Goal: Transaction & Acquisition: Subscribe to service/newsletter

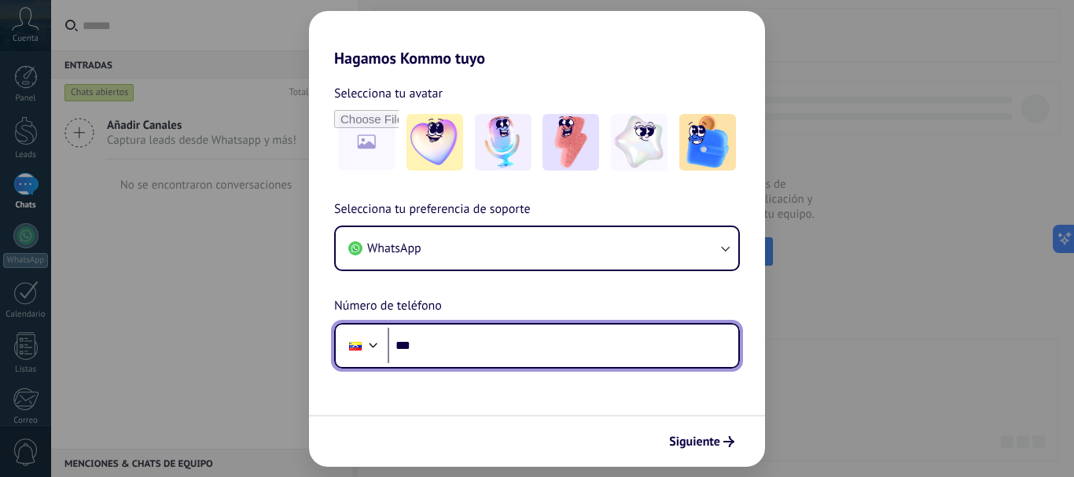
click at [374, 345] on div at bounding box center [373, 343] width 19 height 19
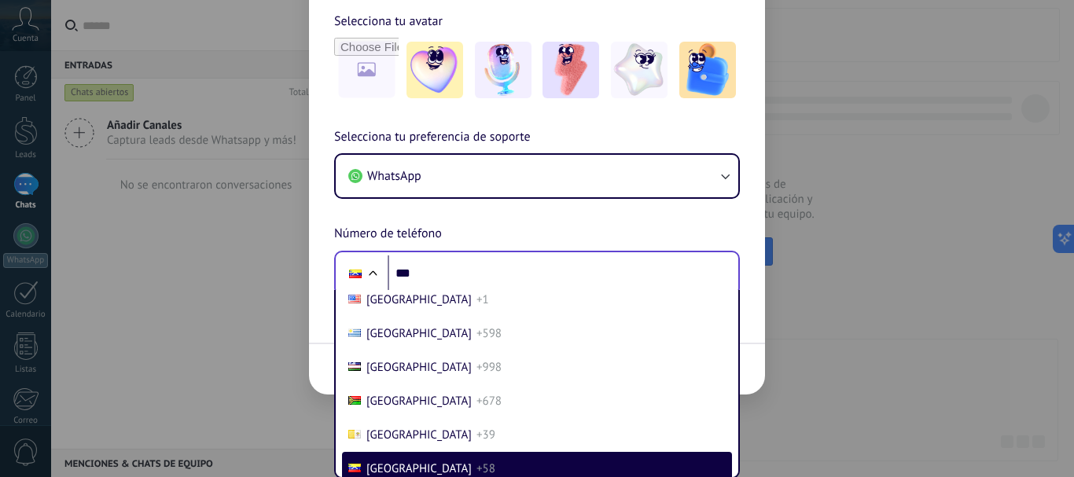
scroll to position [6710, 0]
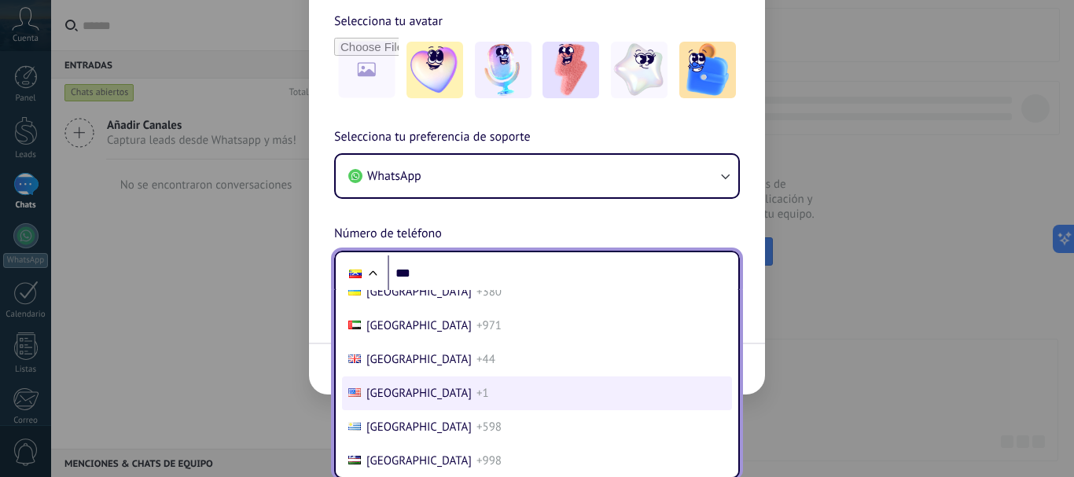
click at [477, 391] on span "+1" at bounding box center [483, 393] width 13 height 15
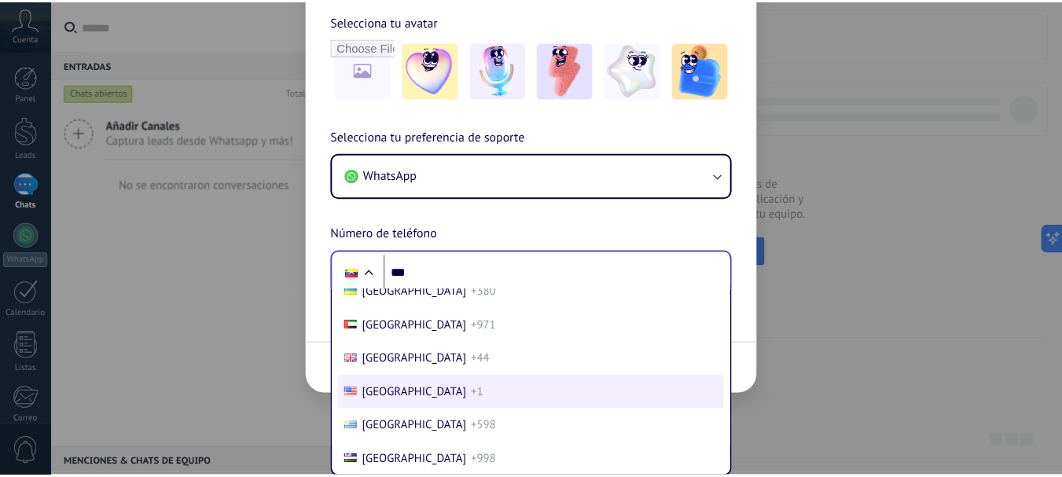
scroll to position [0, 0]
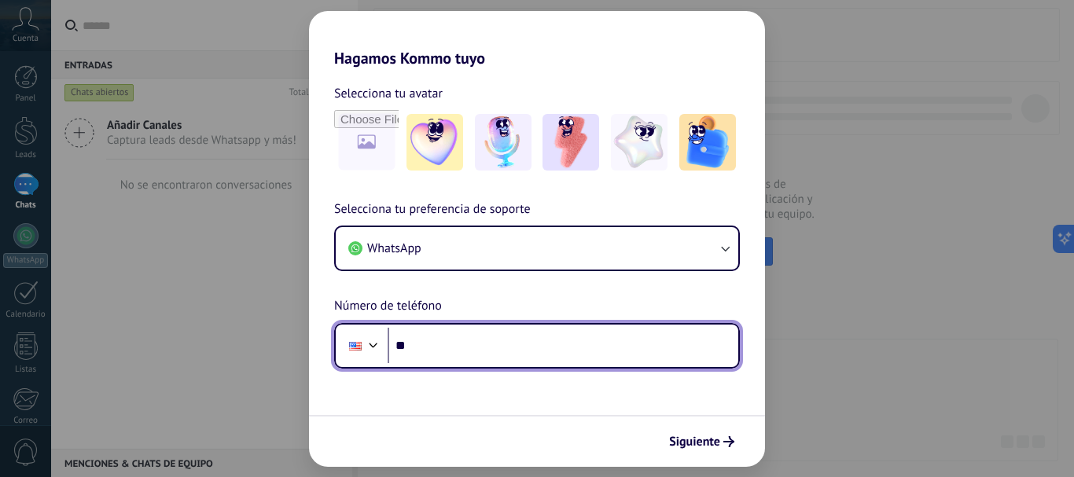
click at [486, 333] on input "***" at bounding box center [563, 346] width 351 height 36
type input "**********"
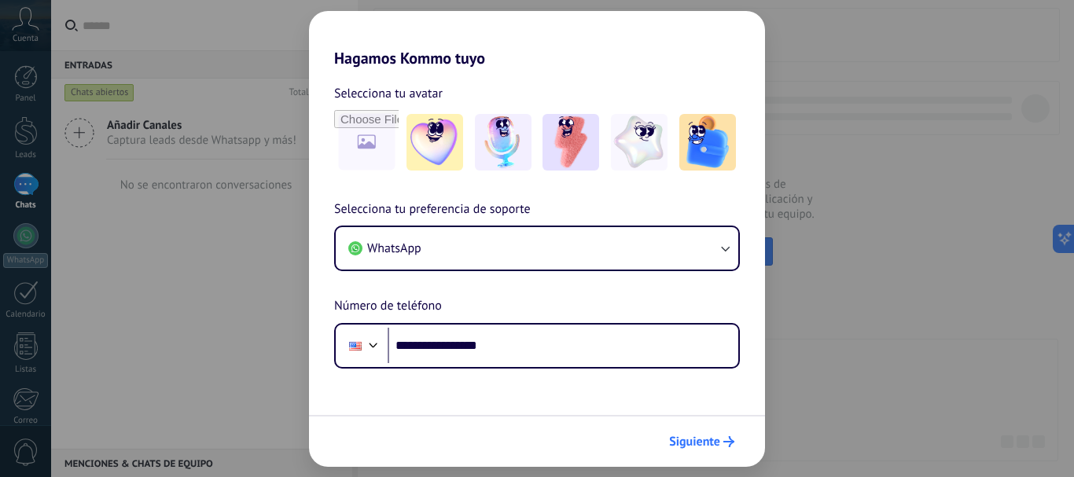
click at [680, 440] on span "Siguiente" at bounding box center [694, 441] width 51 height 11
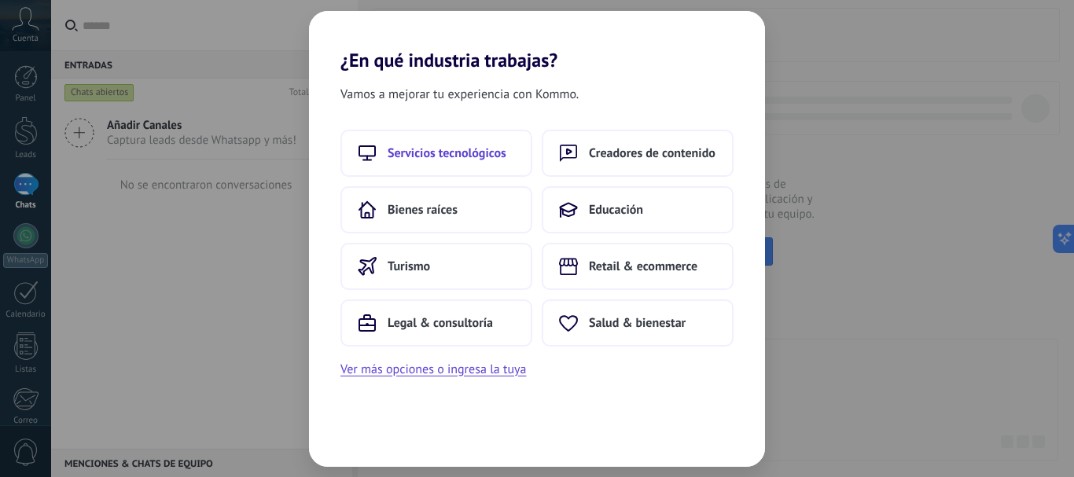
click at [457, 155] on span "Servicios tecnológicos" at bounding box center [447, 153] width 119 height 16
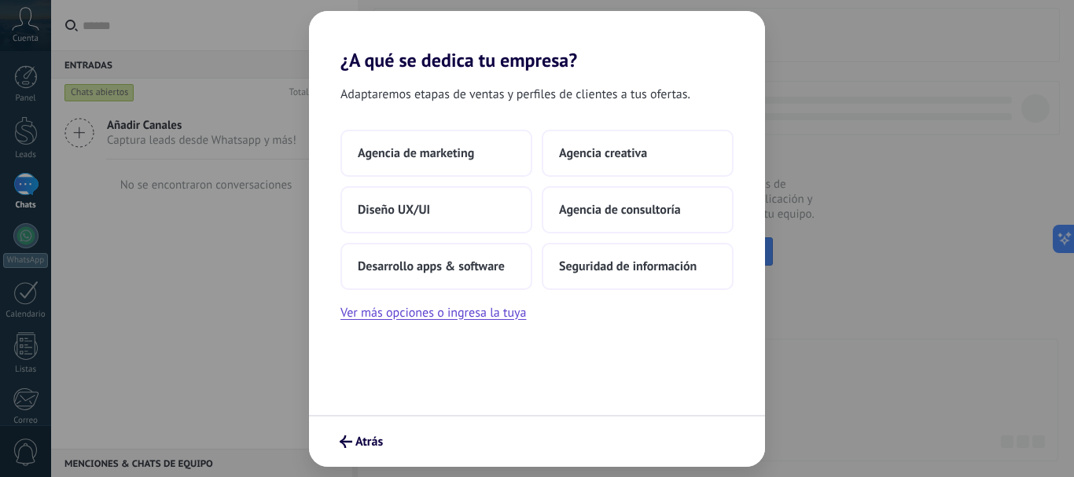
click at [457, 155] on span "Agencia de marketing" at bounding box center [416, 153] width 116 height 16
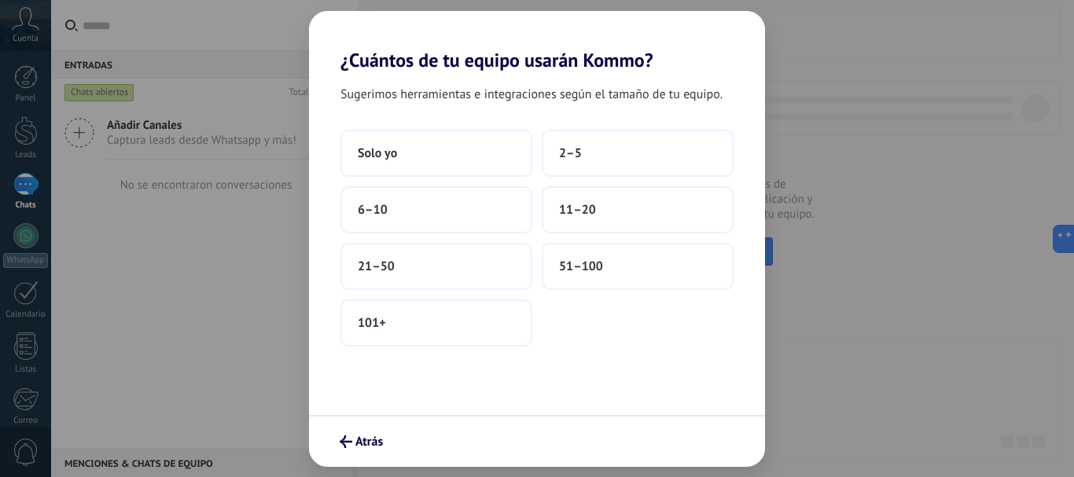
click at [457, 155] on button "Solo yo" at bounding box center [436, 153] width 192 height 47
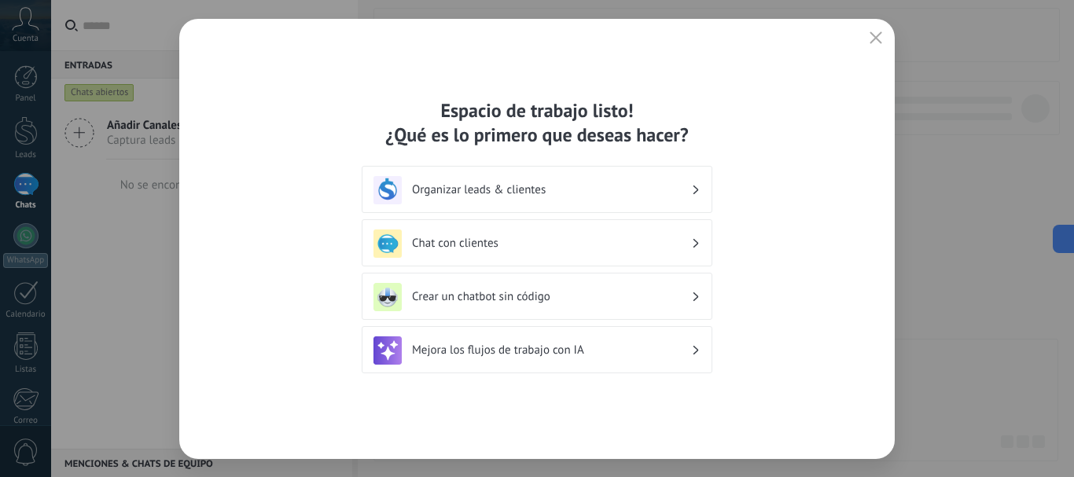
click at [692, 193] on div "Organizar leads & clientes" at bounding box center [537, 190] width 327 height 28
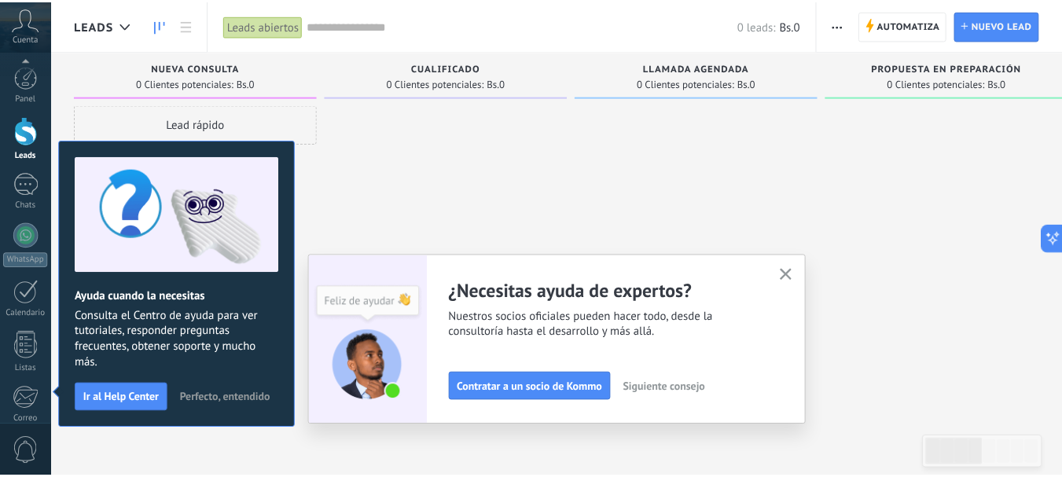
scroll to position [177, 0]
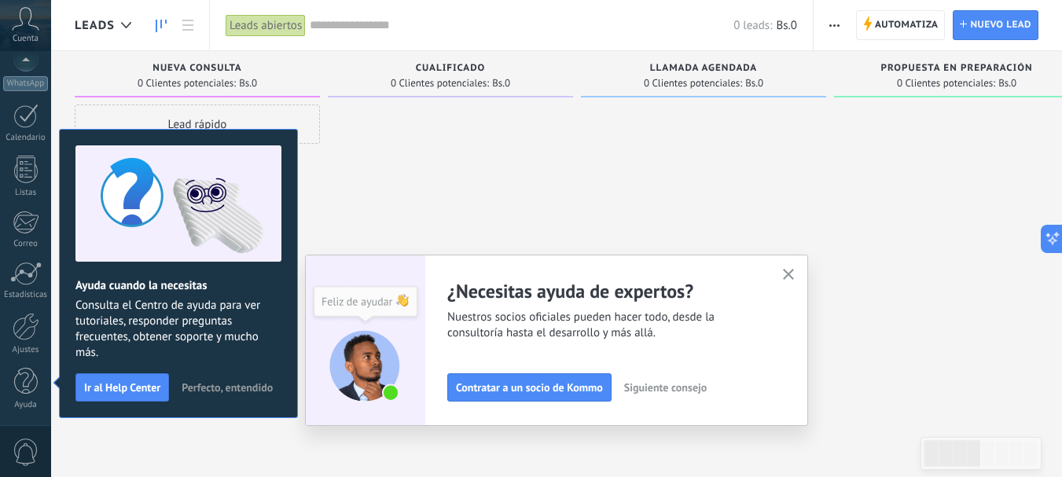
click at [628, 391] on button "Siguiente consejo" at bounding box center [665, 388] width 97 height 24
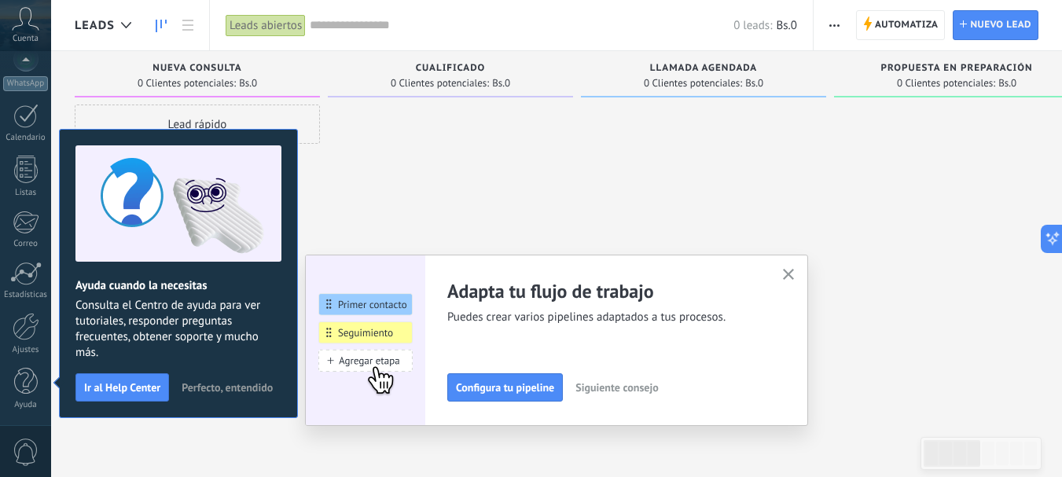
click at [628, 391] on span "Siguiente consejo" at bounding box center [617, 387] width 83 height 11
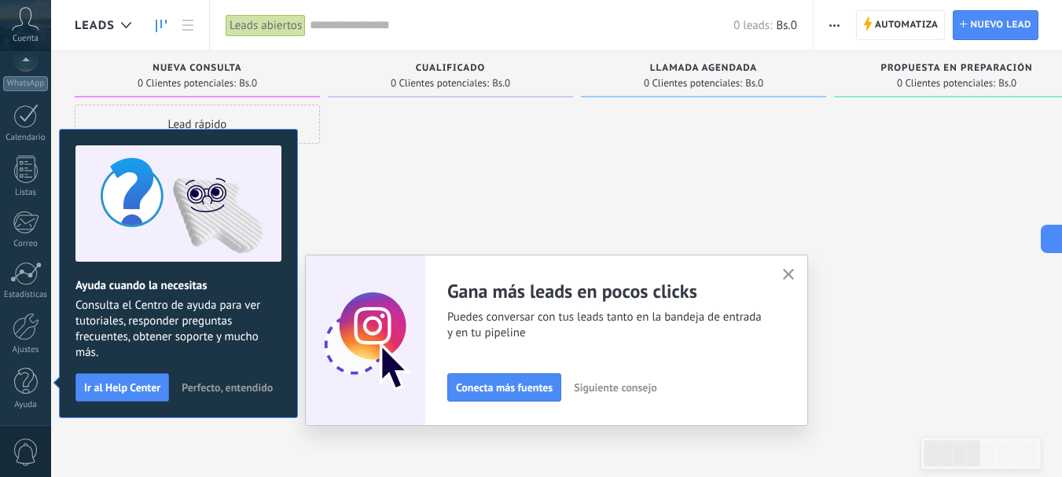
click at [628, 391] on span "Siguiente consejo" at bounding box center [615, 387] width 83 height 11
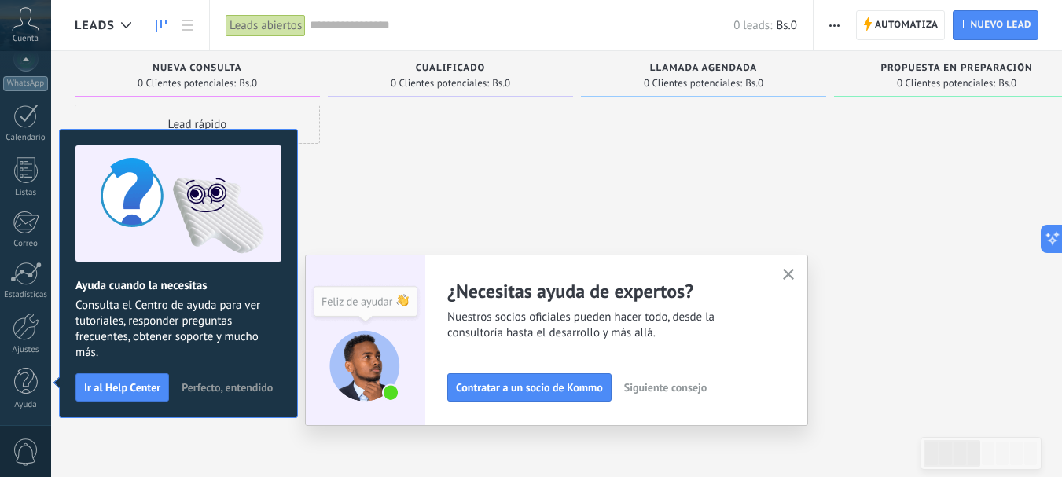
click at [628, 391] on button "Siguiente consejo" at bounding box center [665, 388] width 97 height 24
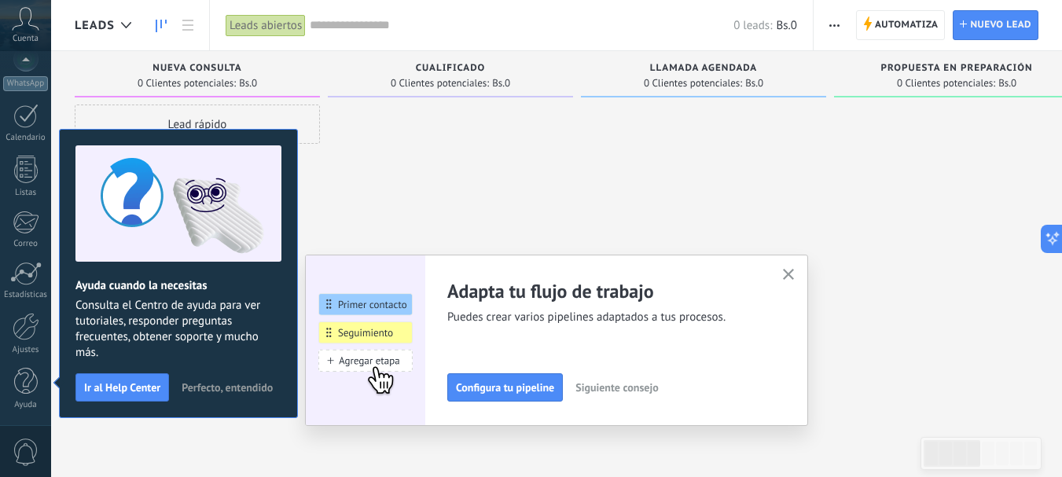
click at [628, 391] on span "Siguiente consejo" at bounding box center [617, 387] width 83 height 11
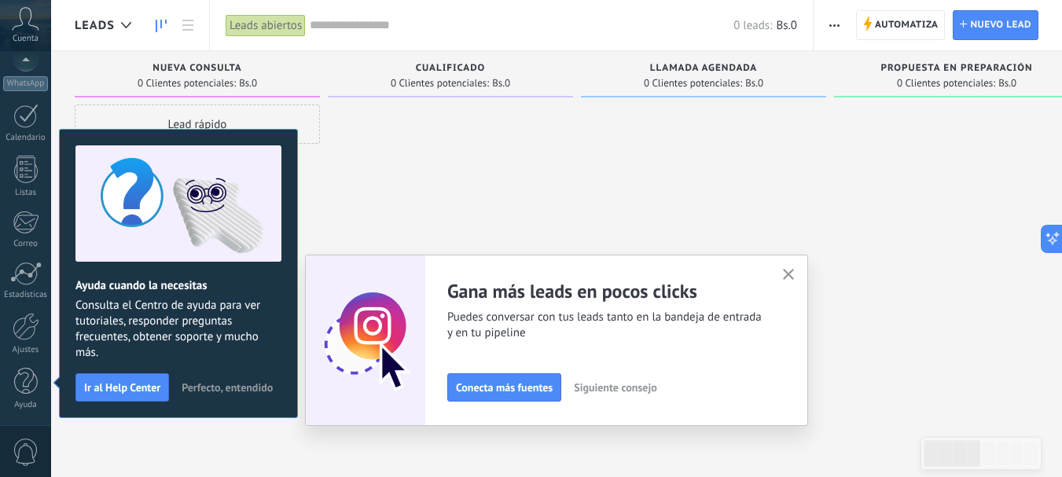
click at [628, 391] on span "Siguiente consejo" at bounding box center [615, 387] width 83 height 11
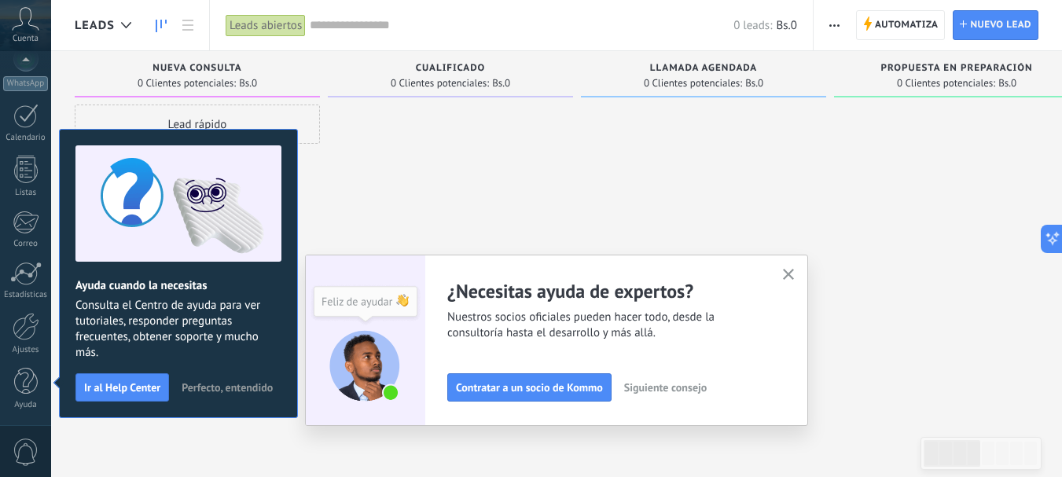
click at [795, 274] on icon "button" at bounding box center [789, 275] width 12 height 12
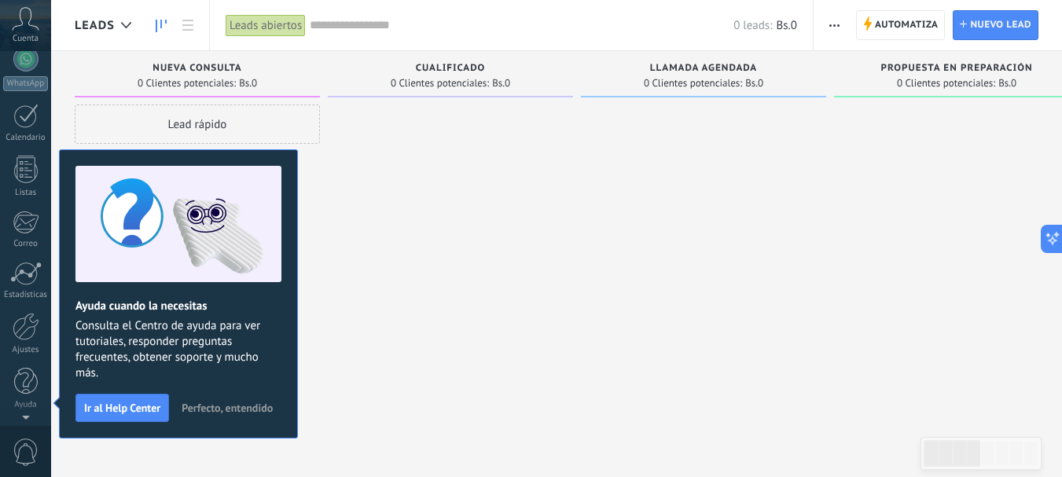
scroll to position [0, 0]
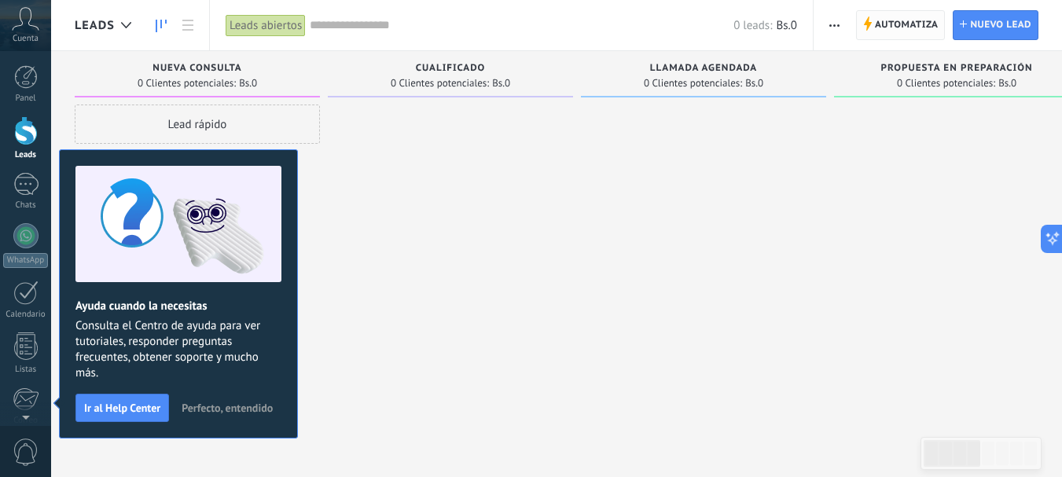
click at [879, 25] on span "Automatiza" at bounding box center [907, 25] width 64 height 28
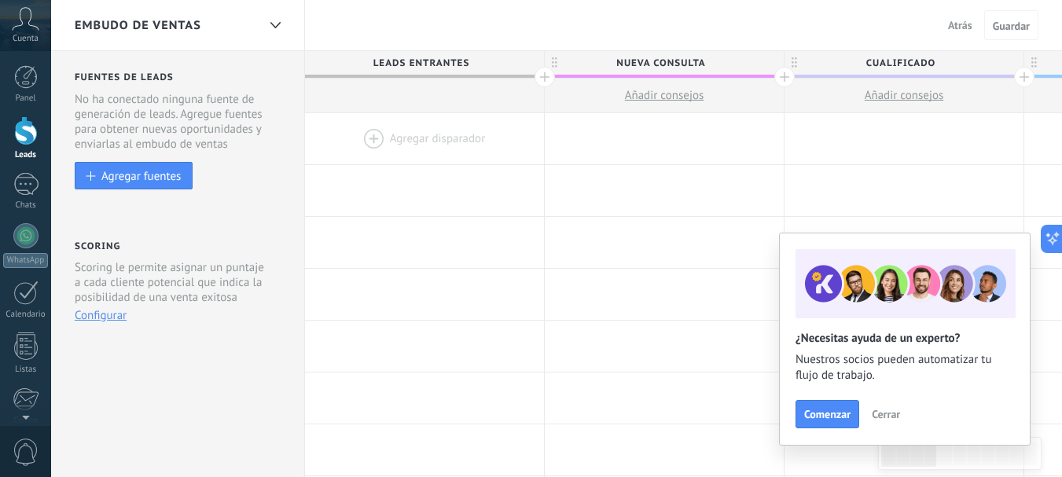
click at [888, 412] on span "Cerrar" at bounding box center [886, 414] width 28 height 11
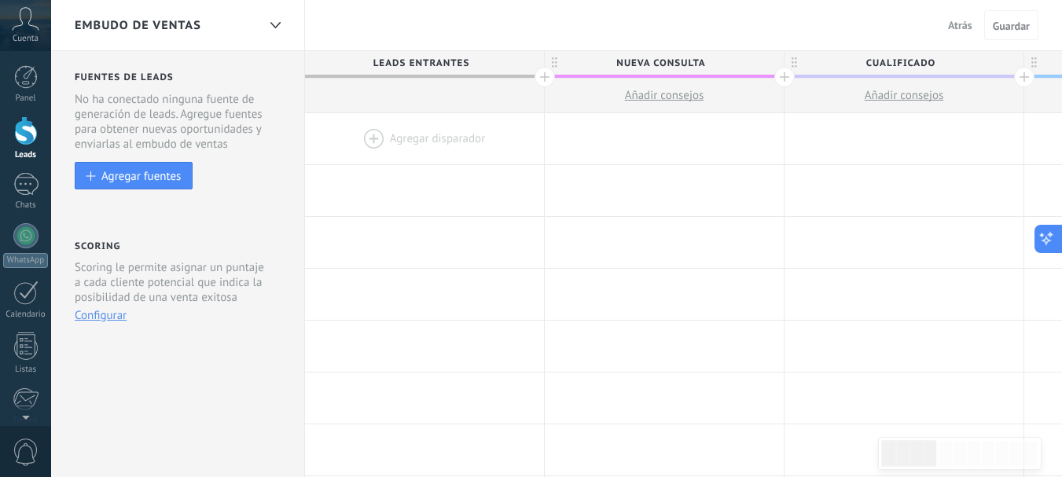
click at [1045, 243] on icon at bounding box center [1047, 238] width 17 height 17
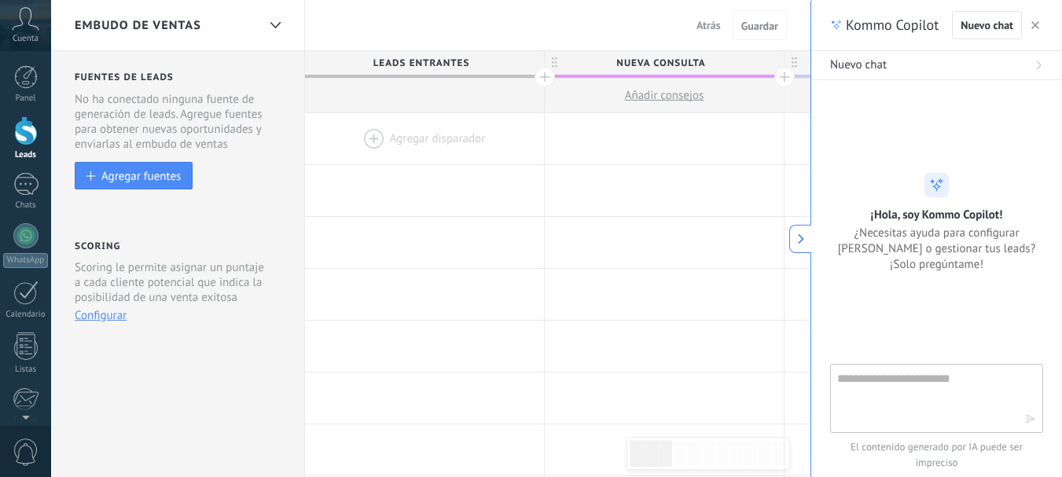
click at [924, 399] on textarea at bounding box center [925, 398] width 177 height 57
type textarea "**********"
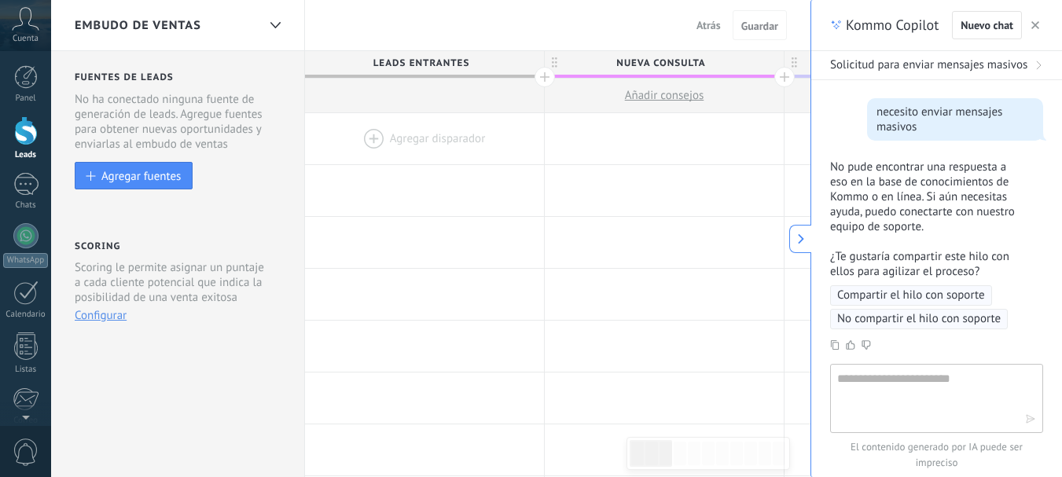
scroll to position [41, 0]
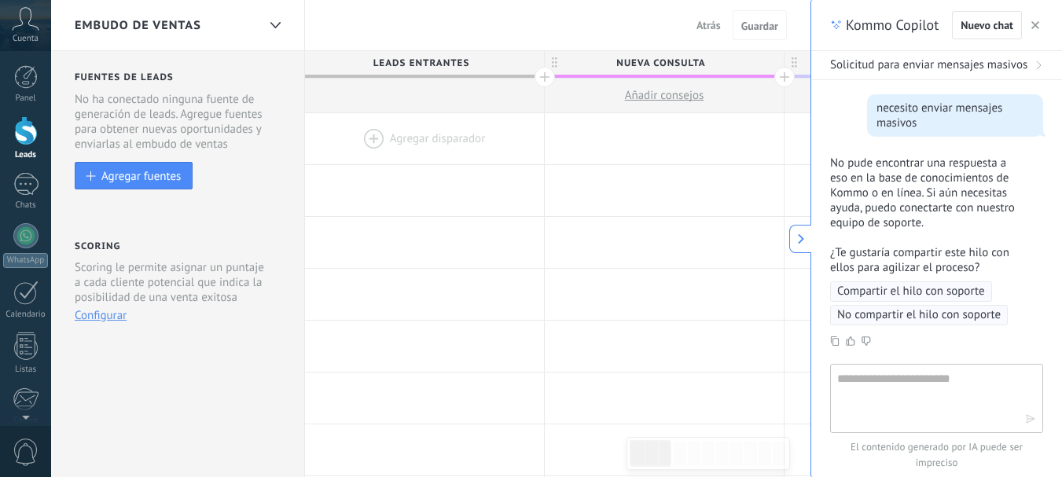
click at [806, 230] on button at bounding box center [801, 239] width 22 height 28
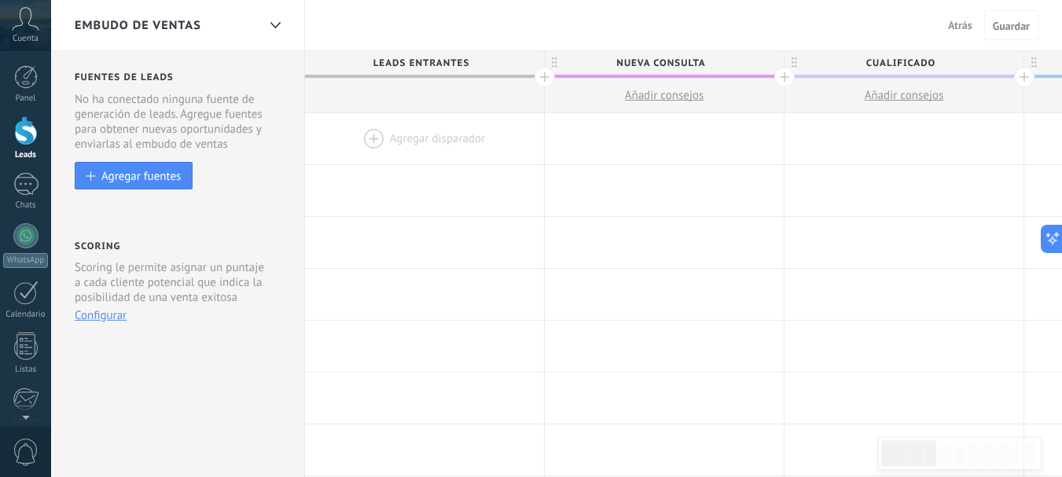
click at [369, 134] on div at bounding box center [424, 138] width 239 height 51
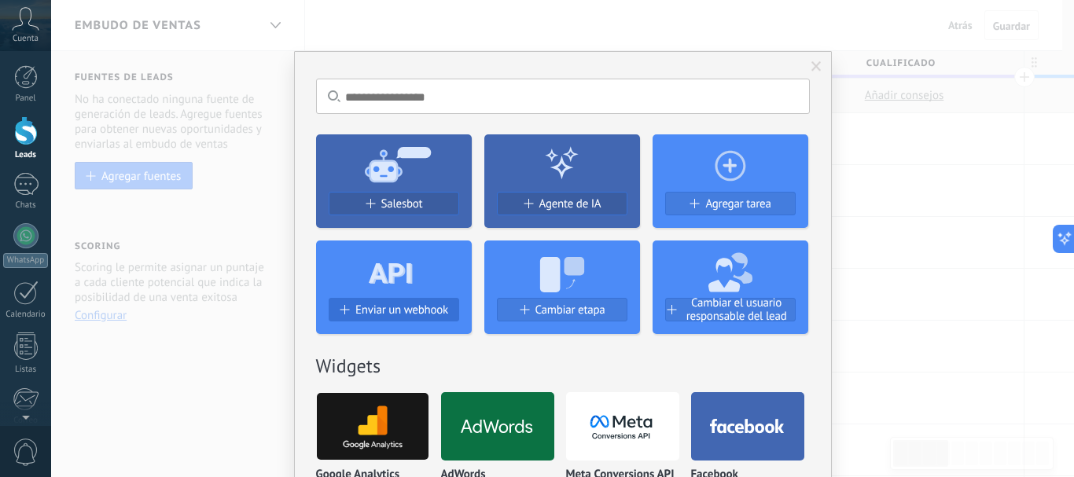
click at [374, 310] on span "Enviar un webhook" at bounding box center [401, 310] width 93 height 13
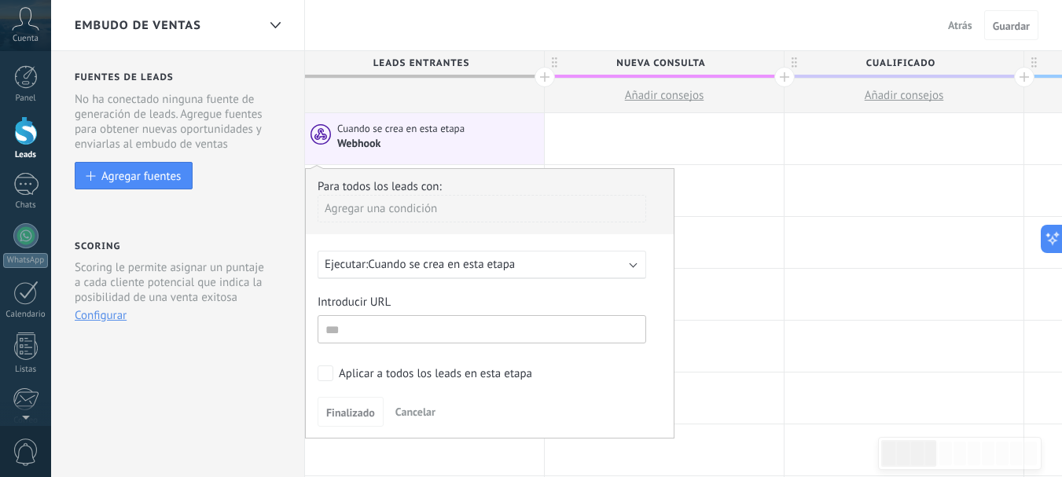
click at [481, 269] on span "Cuando se crea en esta etapa" at bounding box center [441, 264] width 147 height 15
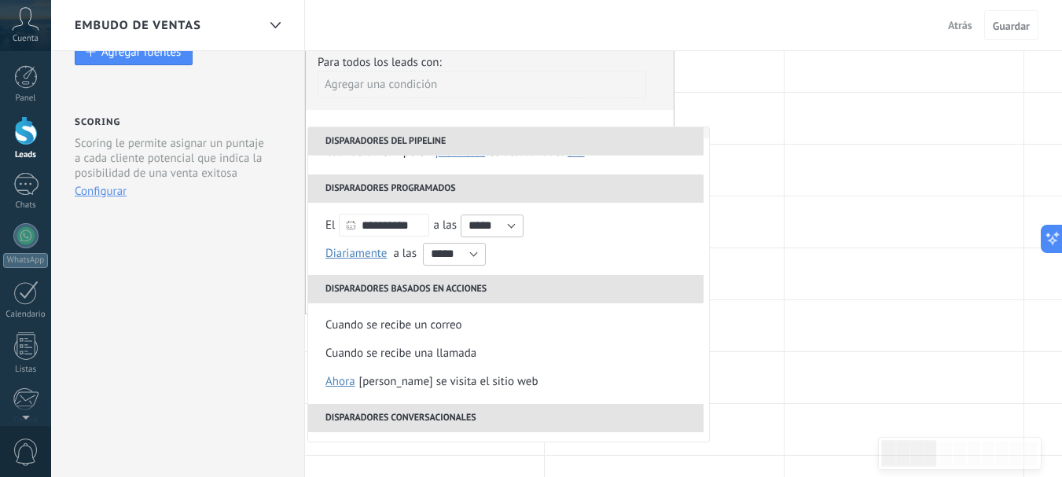
scroll to position [55, 0]
click at [836, 339] on div at bounding box center [904, 325] width 239 height 51
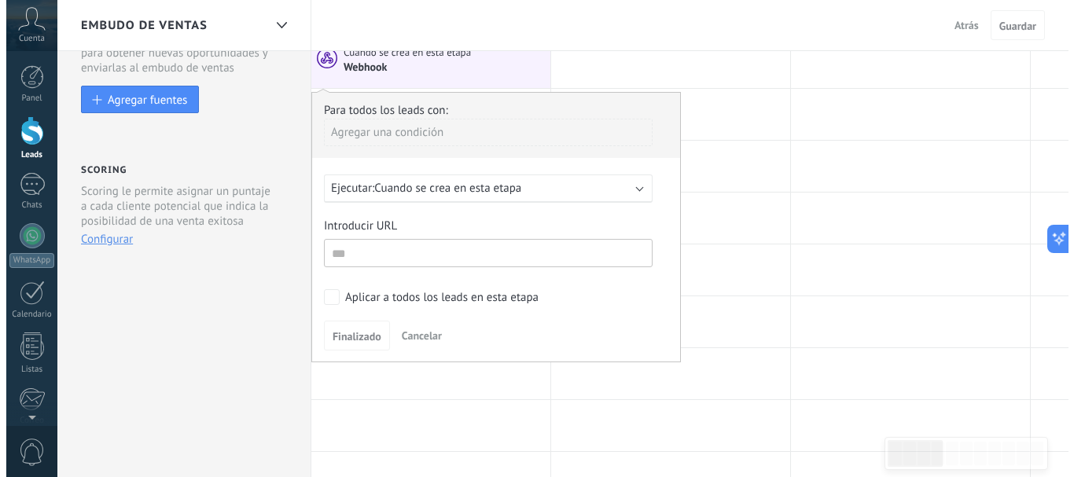
scroll to position [0, 0]
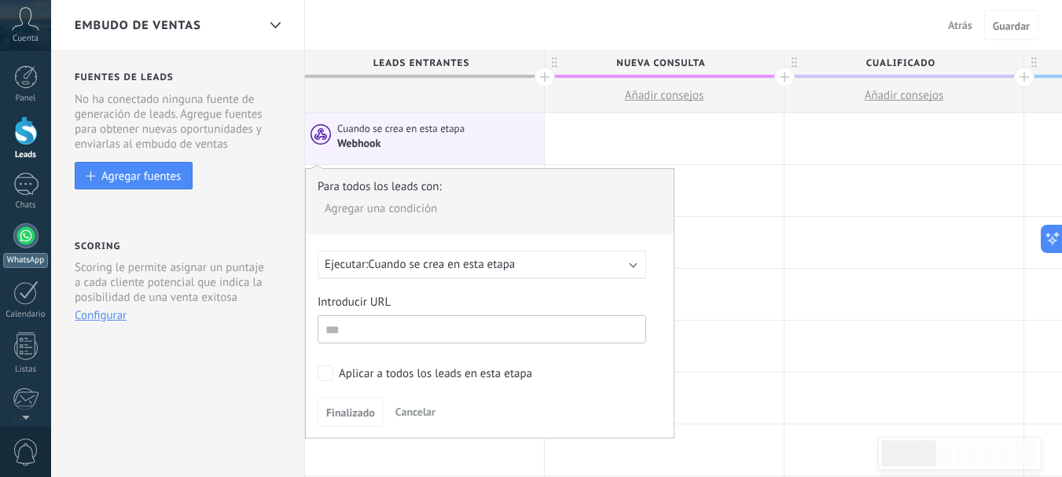
click at [22, 244] on div at bounding box center [25, 235] width 25 height 25
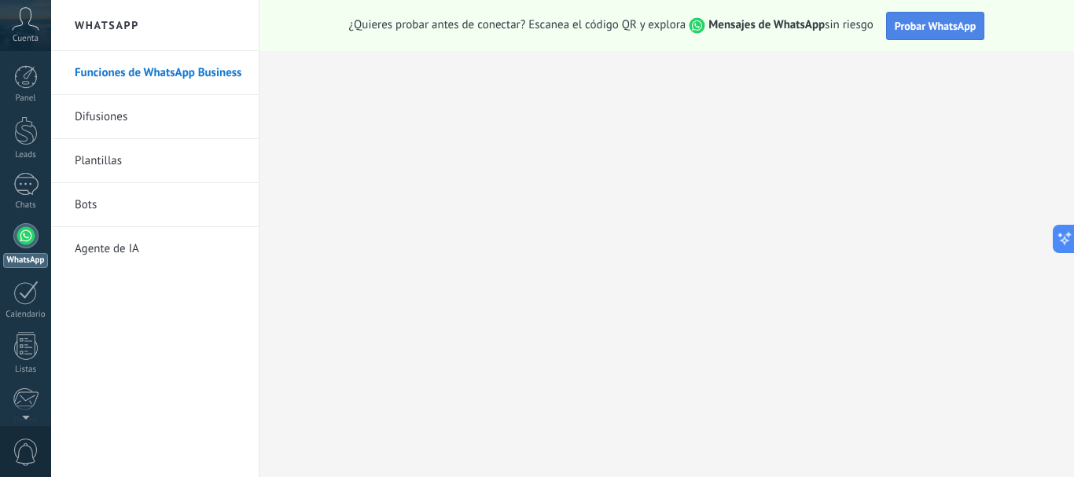
click at [949, 29] on span "Probar WhatsApp" at bounding box center [936, 26] width 82 height 14
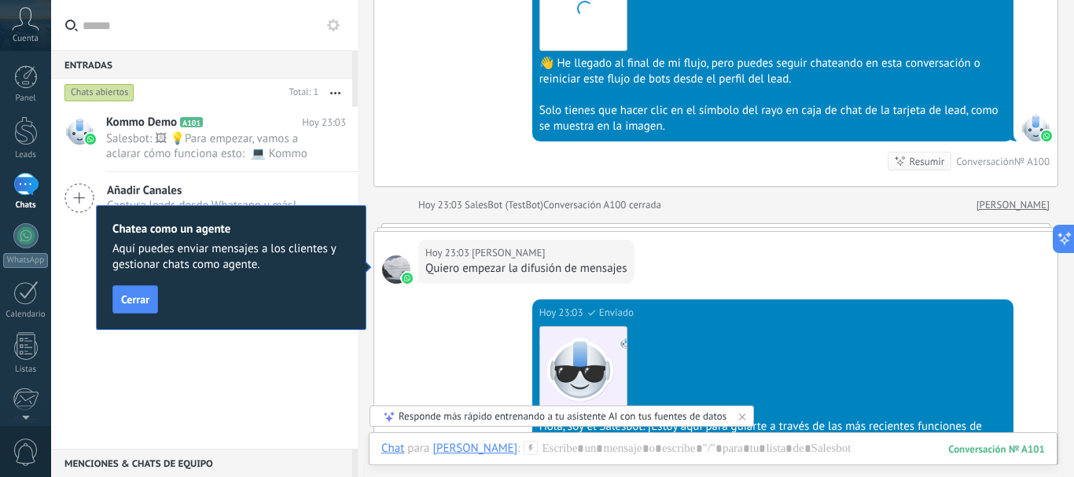
scroll to position [2856, 0]
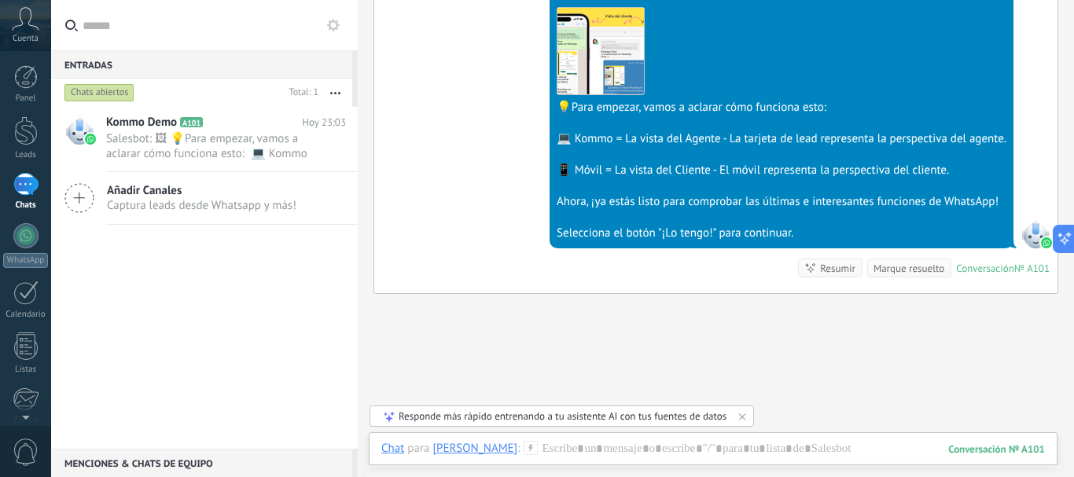
click at [41, 244] on link "WhatsApp" at bounding box center [25, 245] width 51 height 45
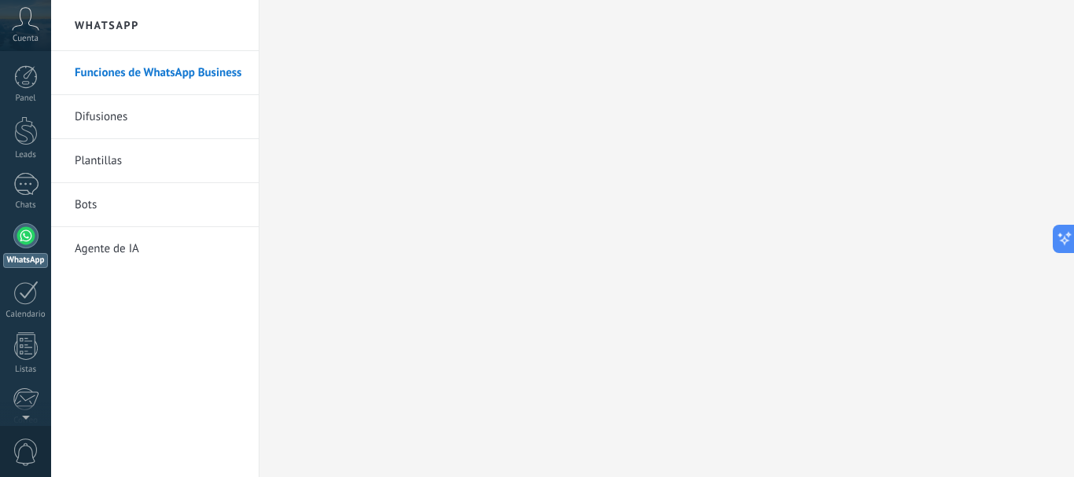
click at [171, 122] on link "Difusiones" at bounding box center [159, 117] width 168 height 44
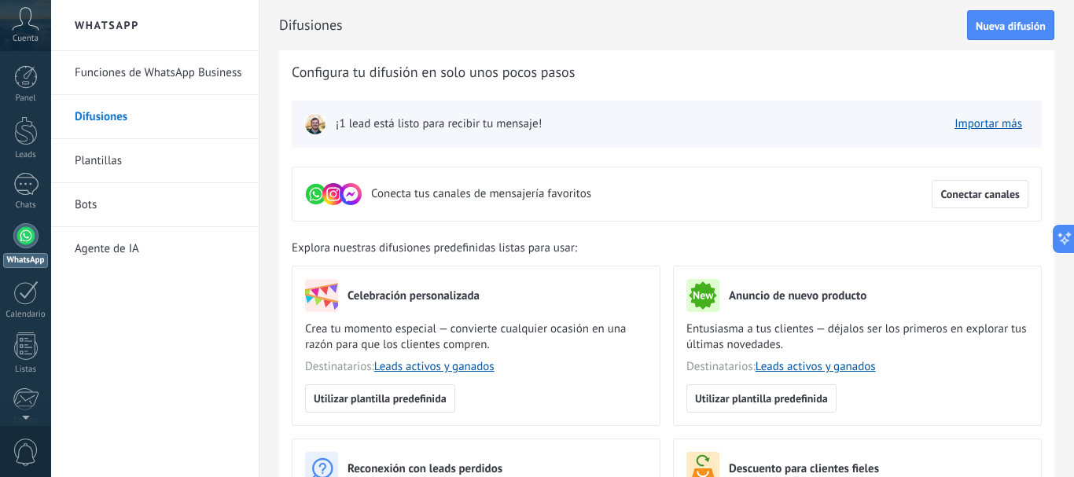
click at [315, 120] on img at bounding box center [315, 124] width 22 height 22
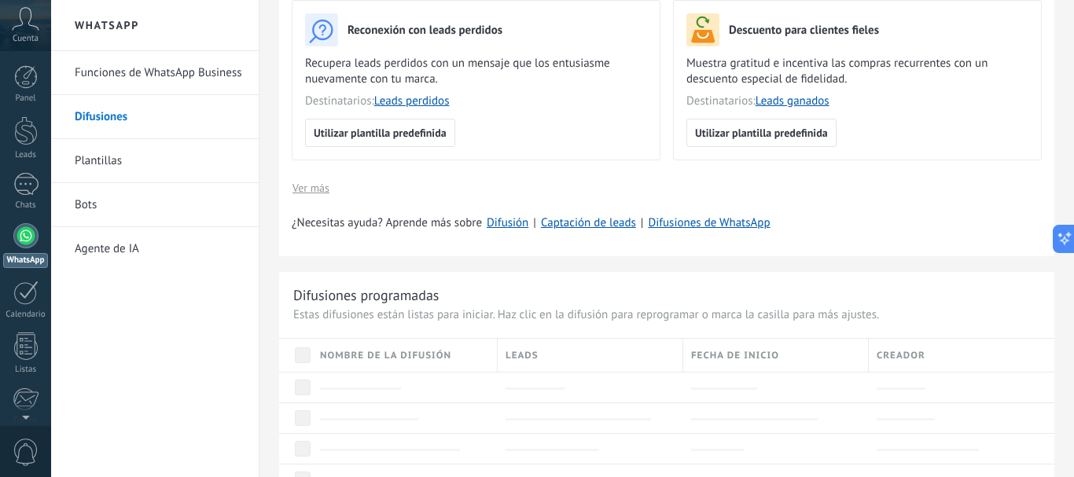
scroll to position [583, 0]
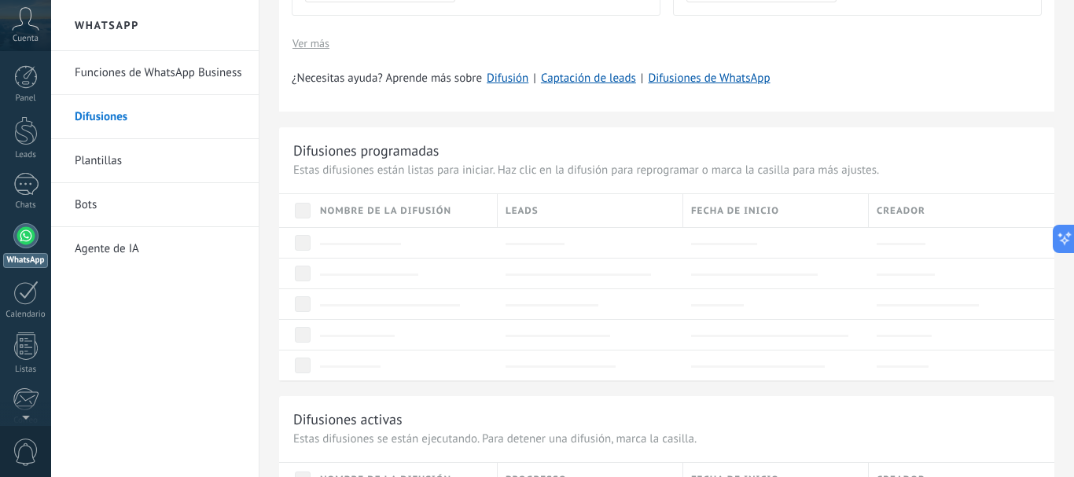
click at [547, 204] on div "Leads" at bounding box center [590, 210] width 185 height 33
click at [546, 243] on div at bounding box center [535, 244] width 59 height 2
click at [348, 239] on div at bounding box center [404, 243] width 169 height 15
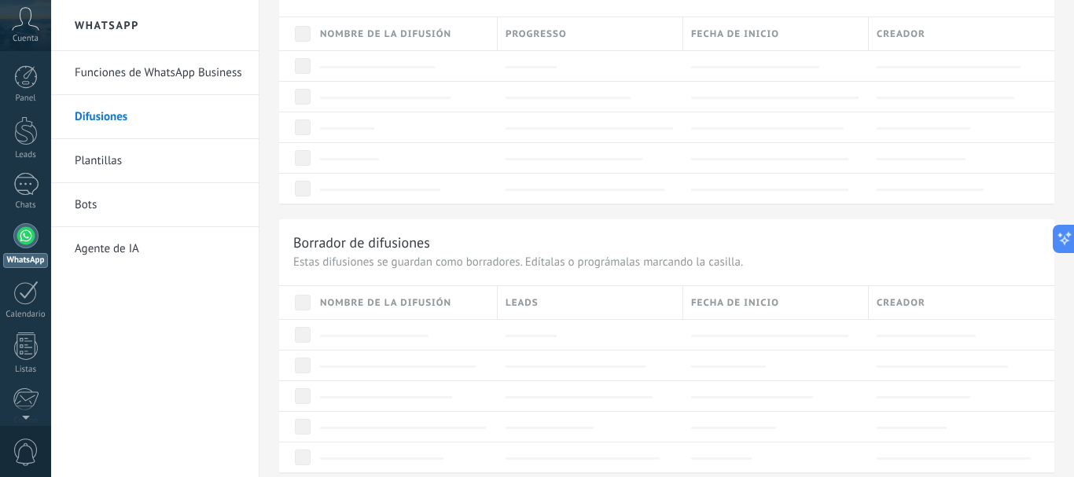
scroll to position [1046, 0]
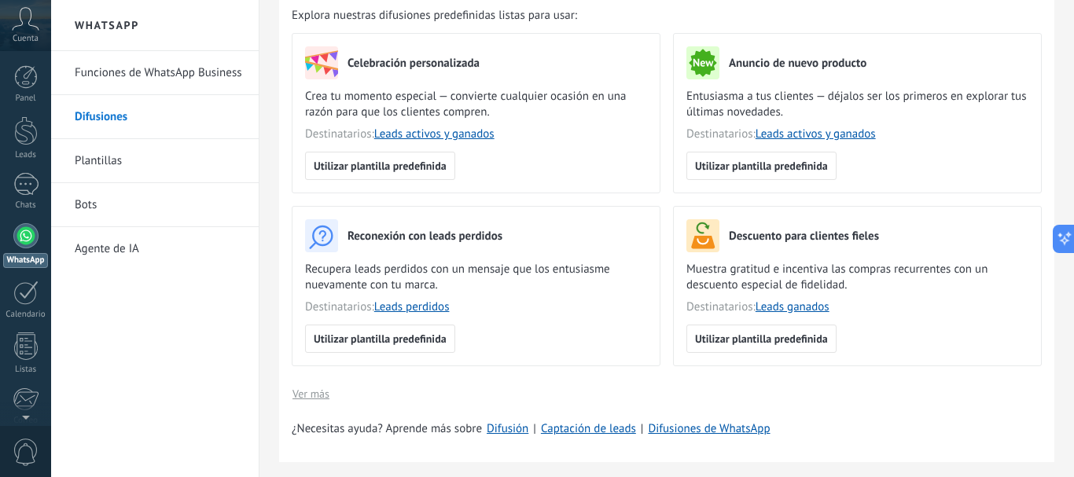
scroll to position [218, 0]
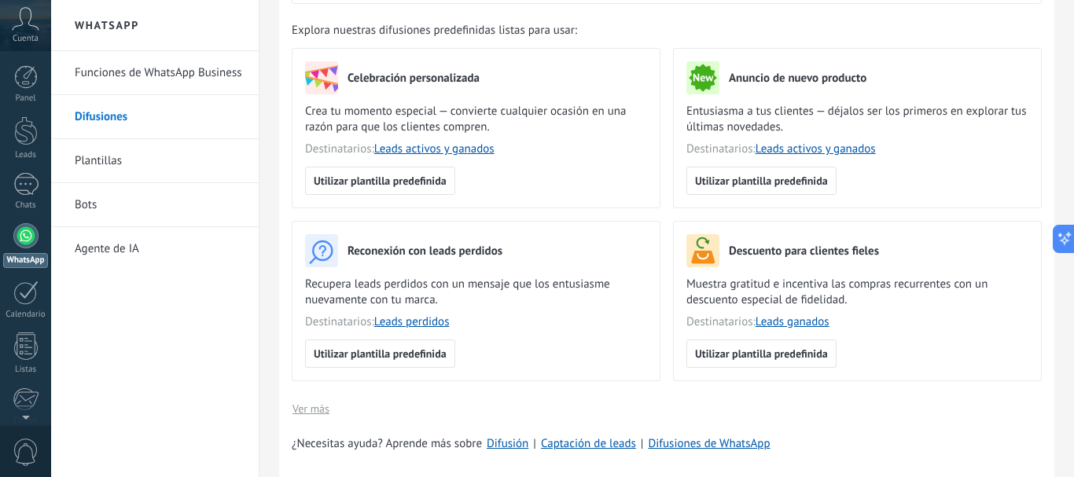
click at [182, 79] on link "Funciones de WhatsApp Business" at bounding box center [159, 73] width 168 height 44
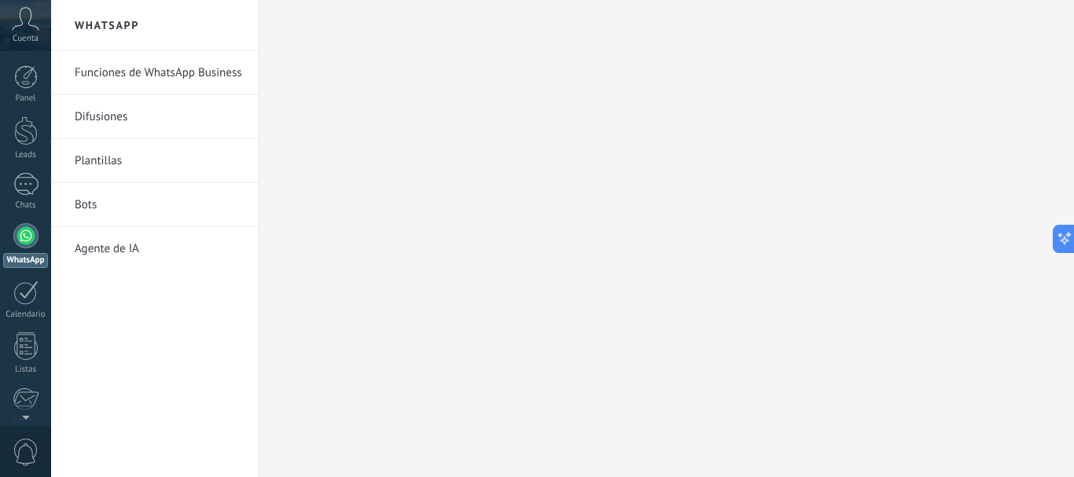
click at [182, 79] on link "Funciones de WhatsApp Business" at bounding box center [159, 73] width 168 height 44
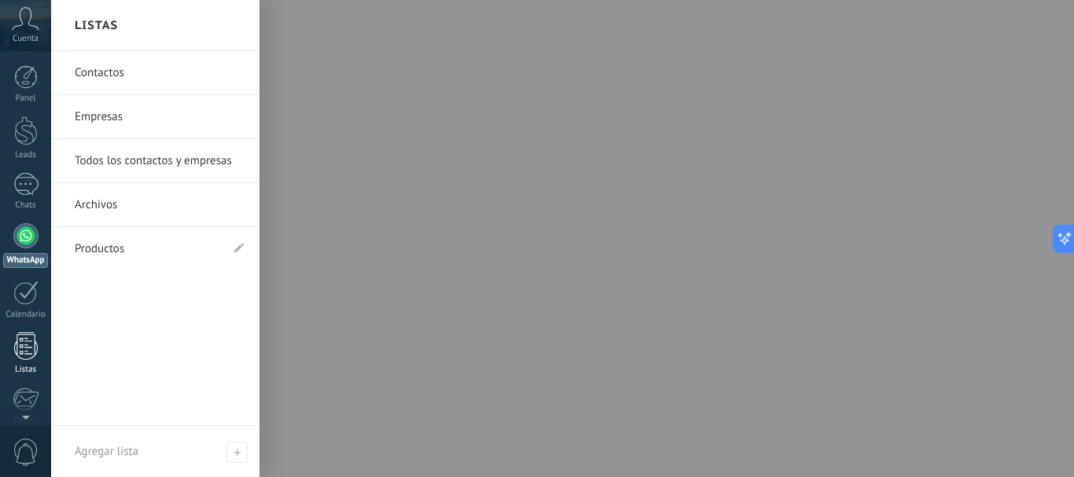
click at [24, 351] on div at bounding box center [26, 347] width 24 height 28
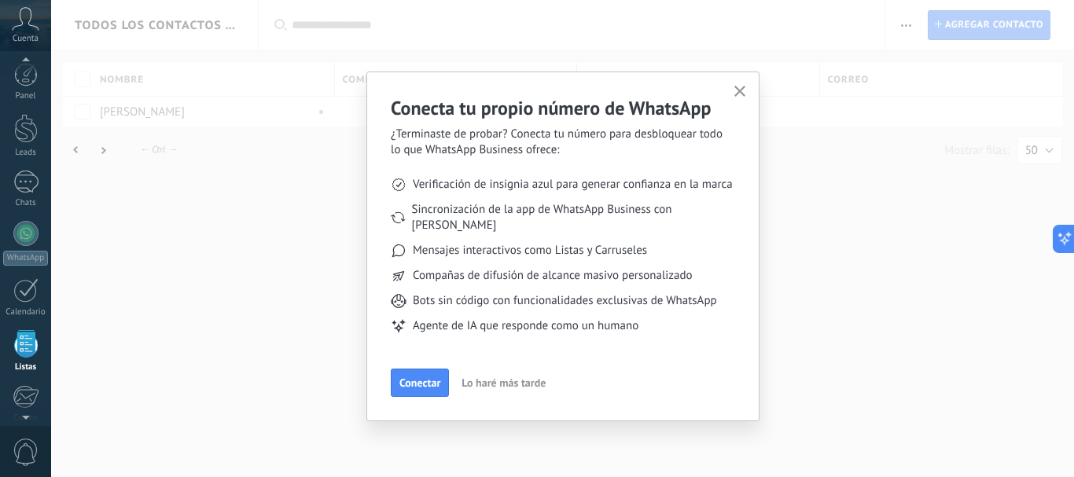
scroll to position [98, 0]
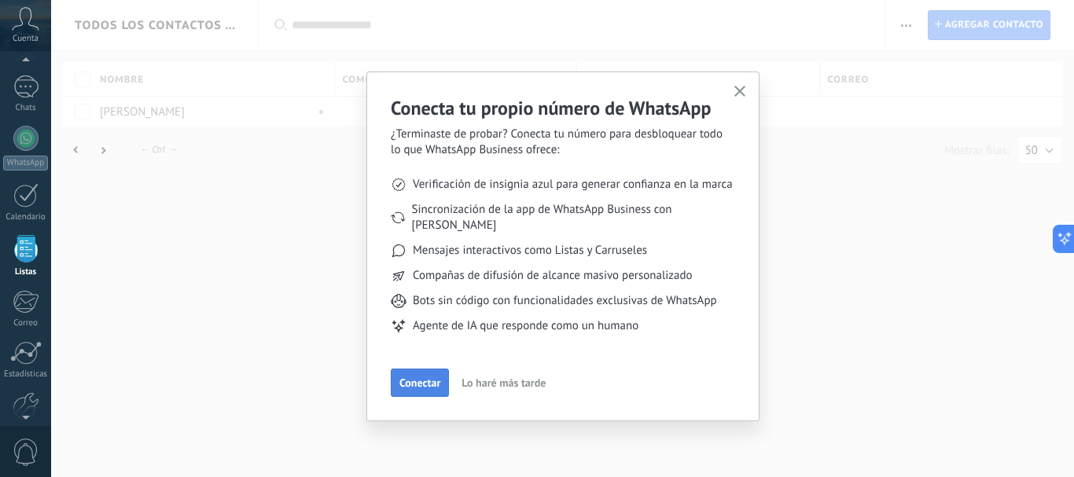
click at [429, 379] on button "Conectar" at bounding box center [420, 383] width 58 height 28
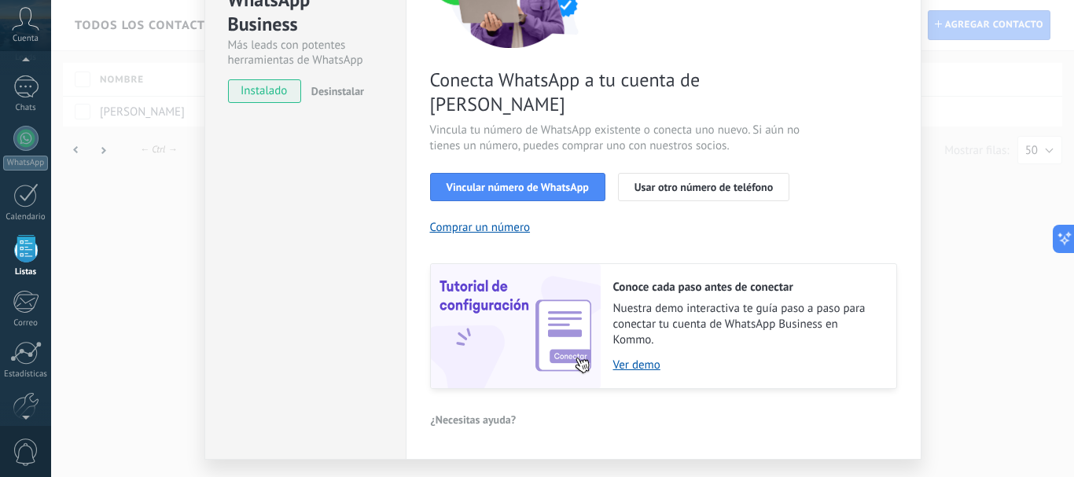
scroll to position [221, 0]
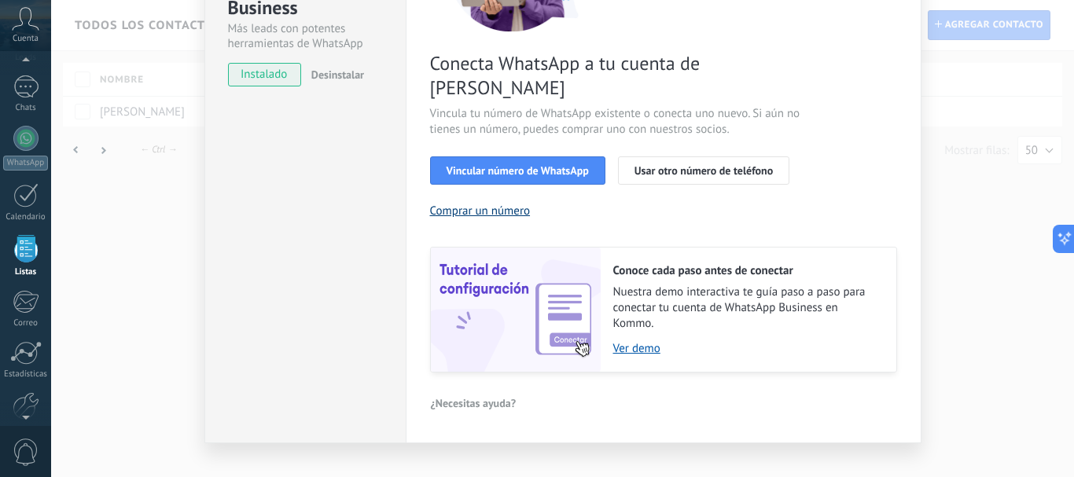
click at [468, 204] on button "Comprar un número" at bounding box center [480, 211] width 101 height 15
click at [526, 160] on div "Conecta WhatsApp a tu cuenta de Kommo Vincula tu número de WhatsApp existente o…" at bounding box center [663, 139] width 467 height 467
click at [519, 165] on span "Vincular número de WhatsApp" at bounding box center [518, 170] width 142 height 11
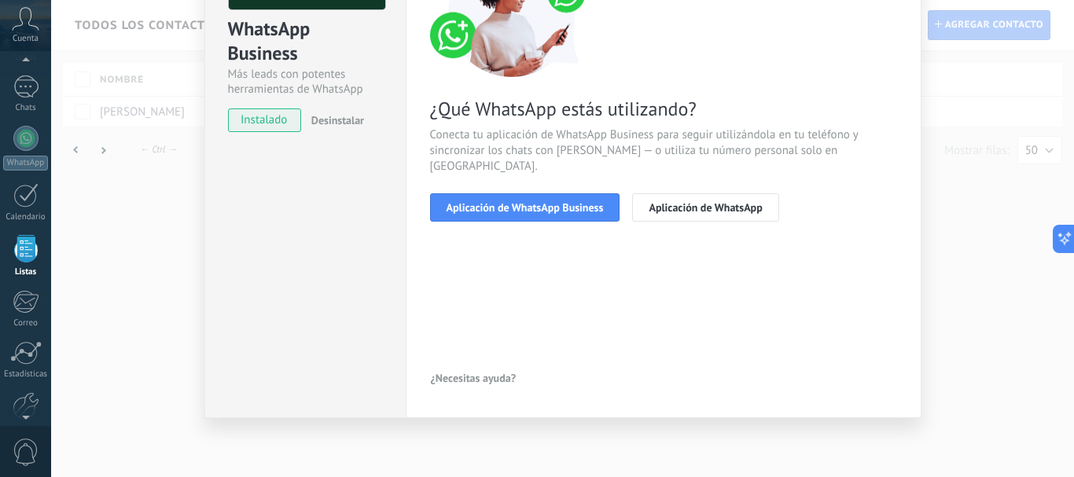
scroll to position [175, 0]
click at [541, 202] on span "Aplicación de WhatsApp Business" at bounding box center [525, 207] width 157 height 11
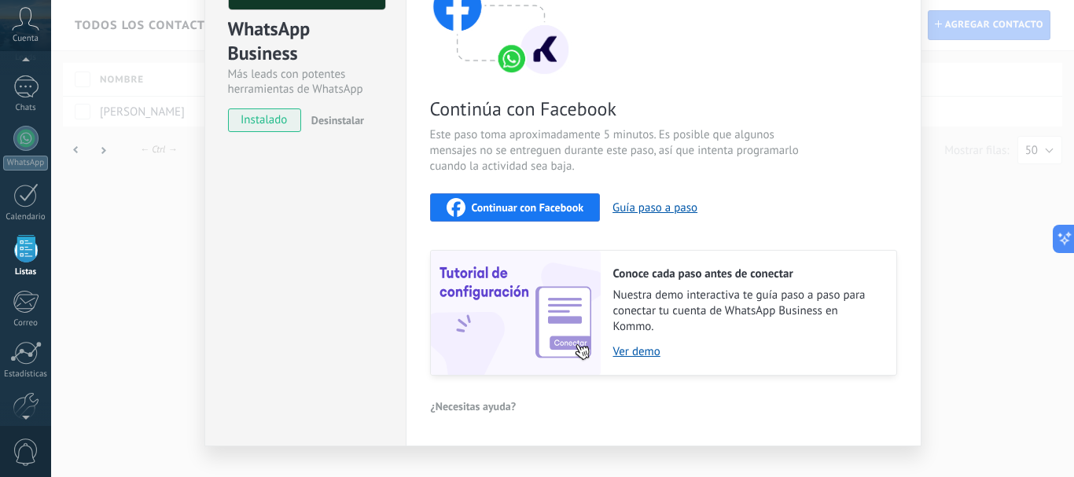
click at [537, 199] on div "Continuar con Facebook" at bounding box center [516, 207] width 138 height 19
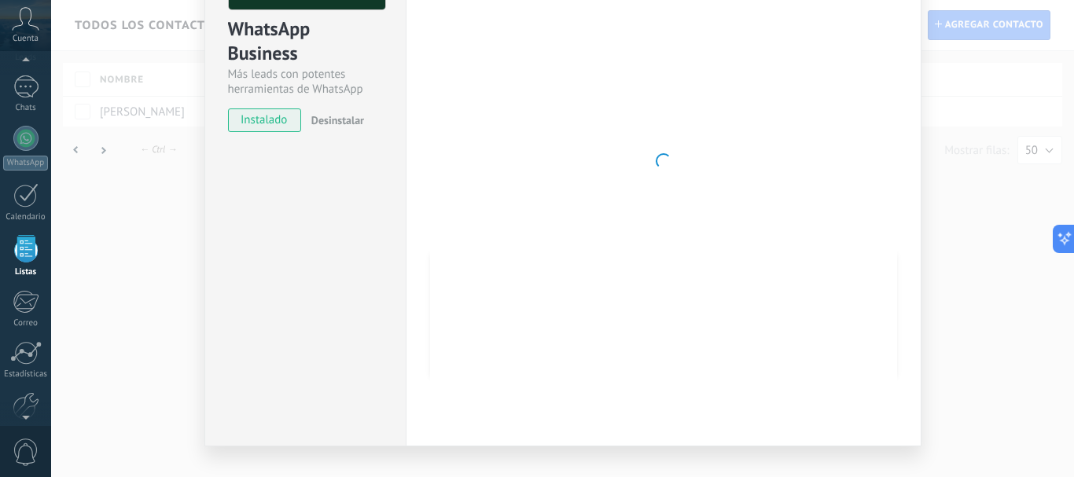
click at [263, 117] on span "instalado" at bounding box center [265, 121] width 72 height 24
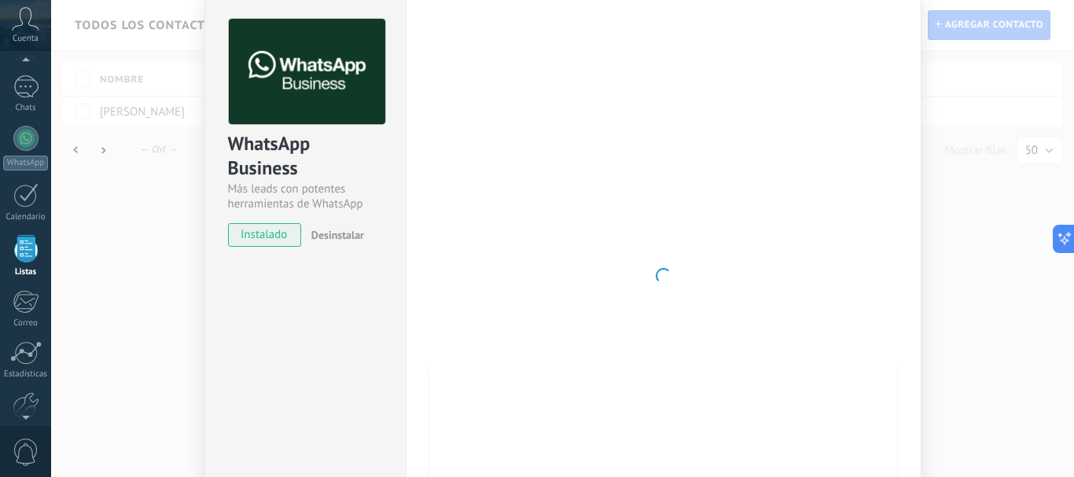
scroll to position [0, 0]
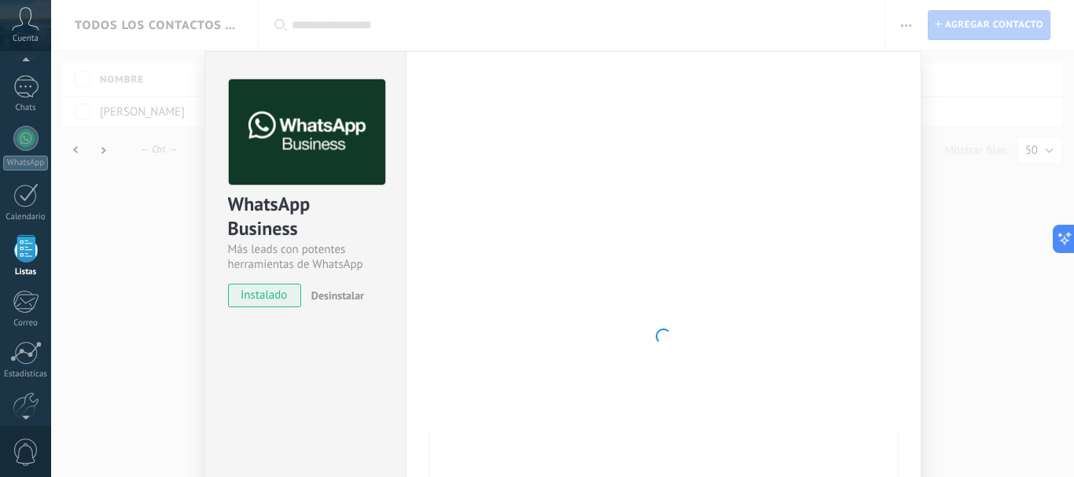
click at [350, 96] on img at bounding box center [307, 132] width 156 height 106
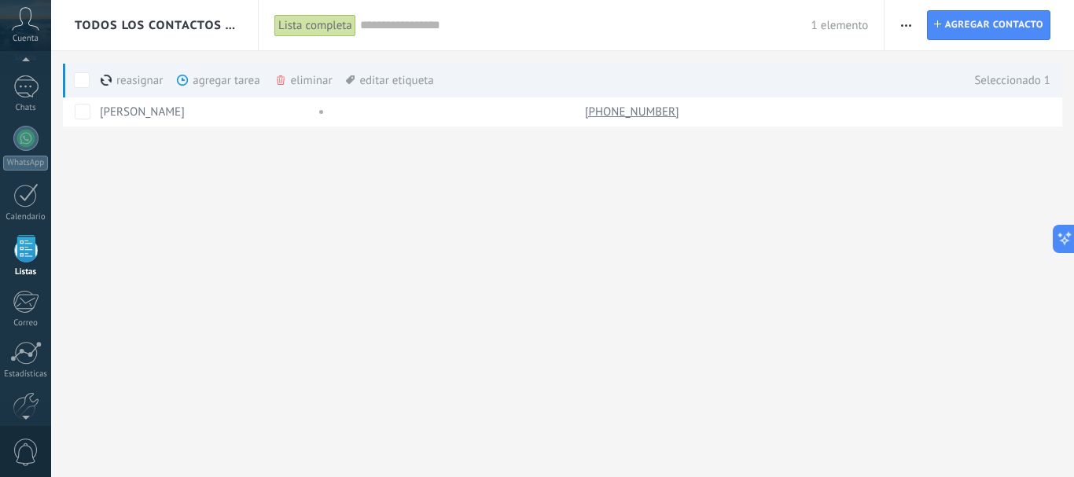
scroll to position [164, 0]
click at [459, 107] on div at bounding box center [452, 112] width 235 height 30
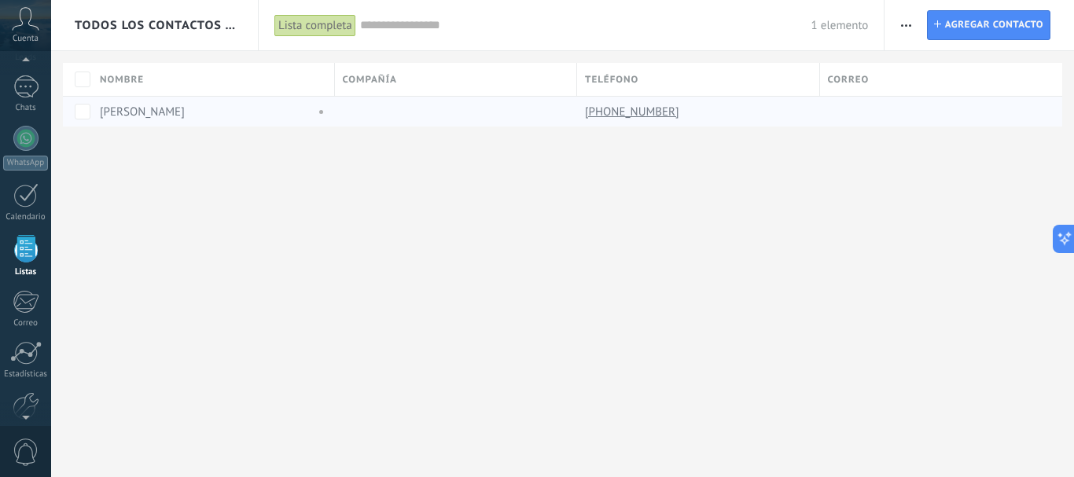
click at [459, 107] on div at bounding box center [452, 112] width 235 height 30
click at [620, 107] on link "[PHONE_NUMBER]" at bounding box center [634, 112] width 98 height 14
click at [613, 106] on link "[PHONE_NUMBER]" at bounding box center [634, 112] width 98 height 14
click at [642, 105] on link "[PHONE_NUMBER]" at bounding box center [634, 112] width 98 height 14
click at [810, 104] on div "[PHONE_NUMBER]" at bounding box center [694, 112] width 235 height 30
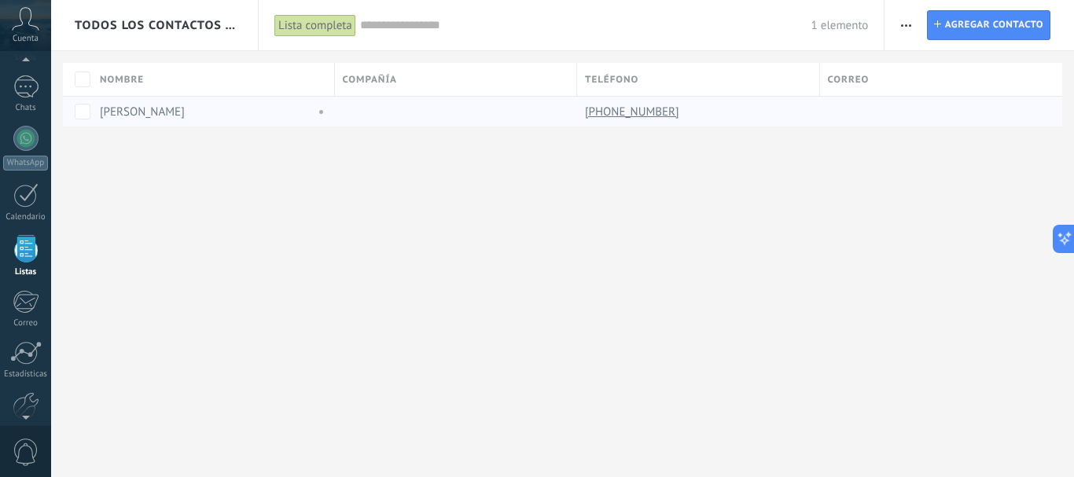
click at [810, 104] on div "[PHONE_NUMBER]" at bounding box center [694, 112] width 235 height 30
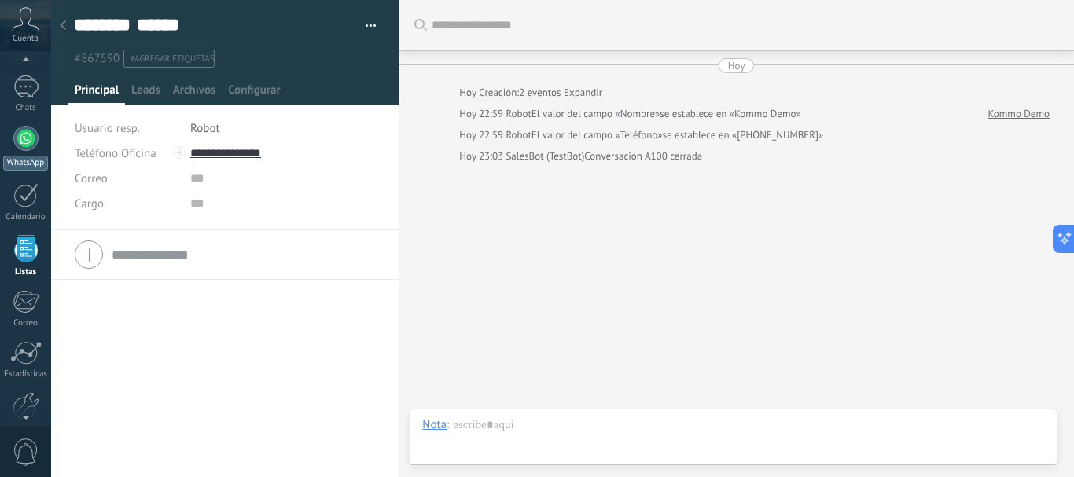
click at [24, 134] on div at bounding box center [25, 138] width 25 height 25
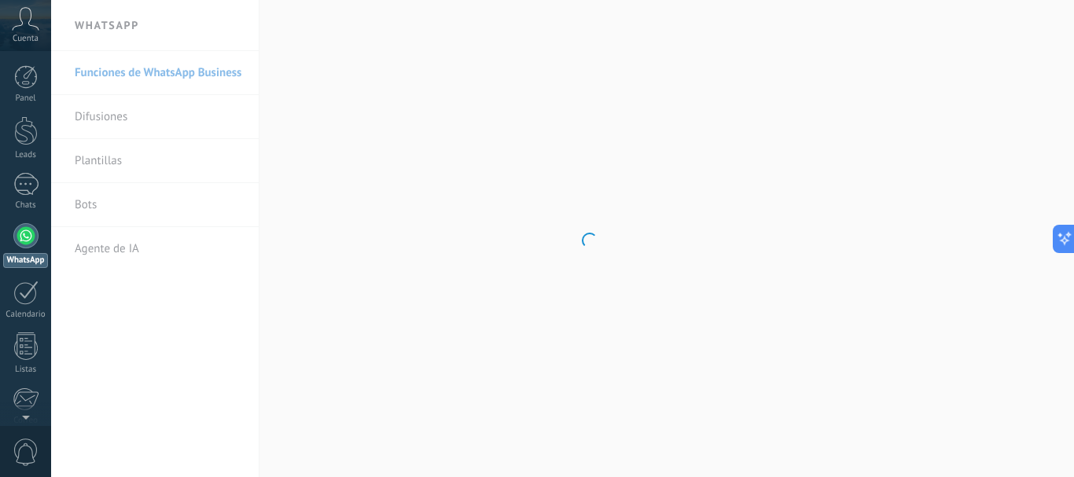
click at [146, 109] on body "Translator .abccls-1,.abccls-2{fill-rule:evenodd}.abccls-2{fill:#fff} .abfcls-1…" at bounding box center [537, 238] width 1074 height 477
click at [146, 109] on link "Difusiones" at bounding box center [159, 117] width 168 height 44
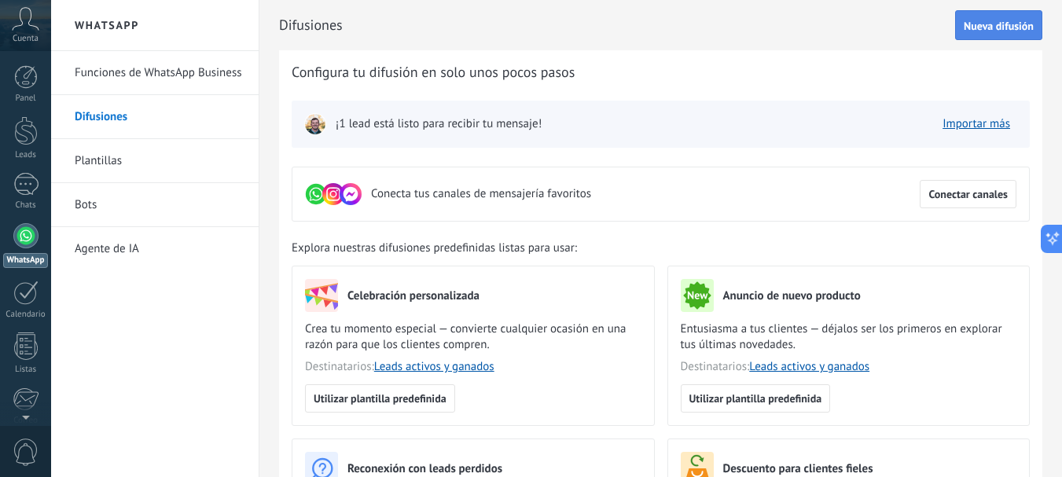
click at [1015, 38] on button "Nueva difusión" at bounding box center [998, 25] width 87 height 30
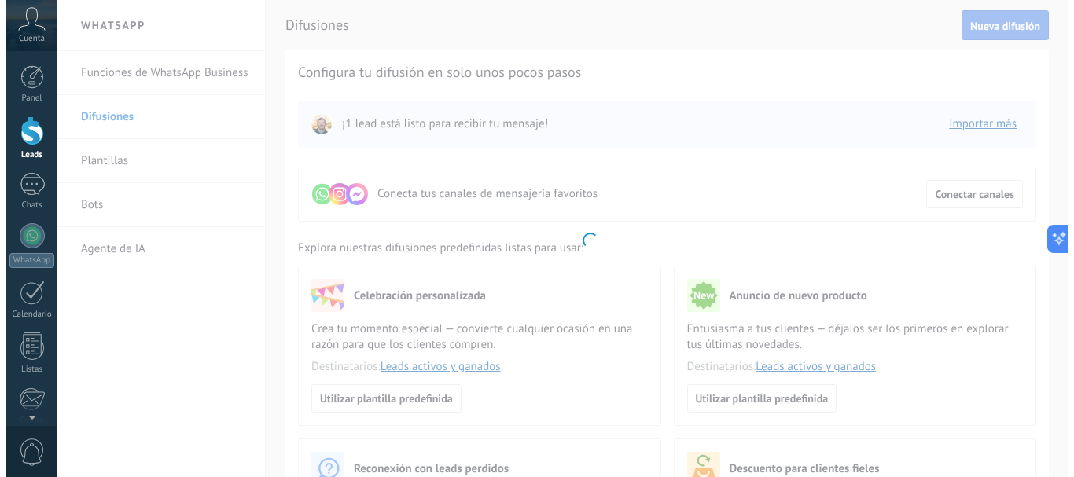
scroll to position [128, 0]
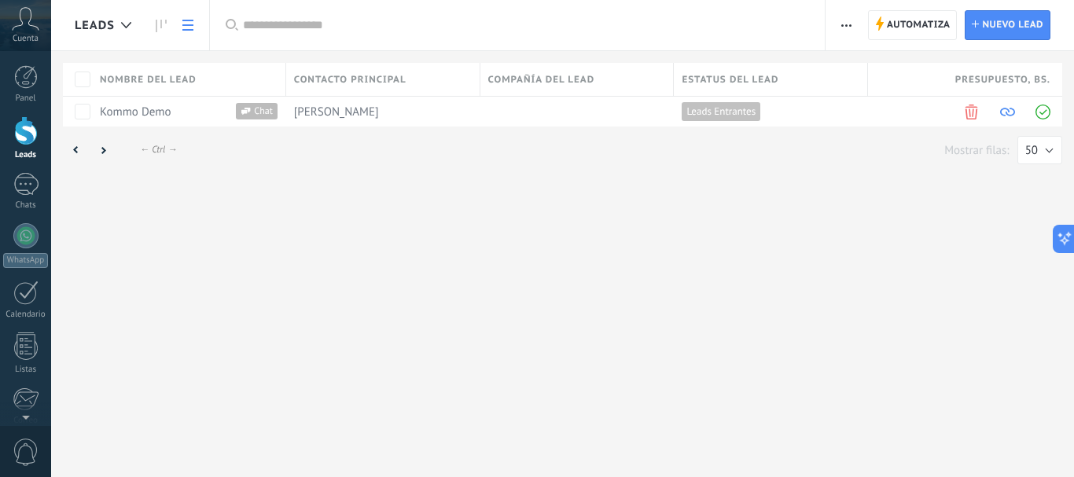
click at [1051, 154] on html "Translator .abccls-1,.abccls-2{fill-rule:evenodd}.abccls-2{fill:#fff} .abfcls-1…" at bounding box center [537, 238] width 1074 height 477
click at [1047, 149] on html "Translator .abccls-1,.abccls-2{fill-rule:evenodd}.abccls-2{fill:#fff} .abfcls-1…" at bounding box center [537, 238] width 1074 height 477
click at [1032, 153] on html "Translator .abccls-1,.abccls-2{fill-rule:evenodd}.abccls-2{fill:#fff} .abfcls-1…" at bounding box center [537, 238] width 1074 height 477
click at [823, 230] on html "Translator .abccls-1,.abccls-2{fill-rule:evenodd}.abccls-2{fill:#fff} .abfcls-1…" at bounding box center [537, 238] width 1074 height 477
click at [86, 111] on html "Translator .abccls-1,.abccls-2{fill-rule:evenodd}.abccls-2{fill:#fff} .abfcls-1…" at bounding box center [537, 238] width 1074 height 477
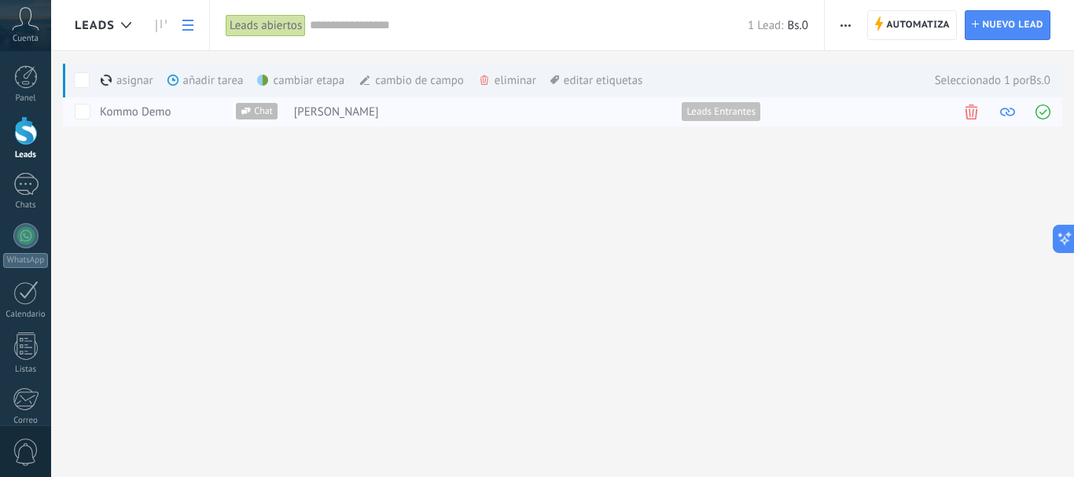
scroll to position [128, 0]
click at [964, 66] on div "Seleccionado 1 Bs.0" at bounding box center [984, 80] width 131 height 35
click at [203, 83] on div "añadir tarea màs" at bounding box center [232, 80] width 130 height 35
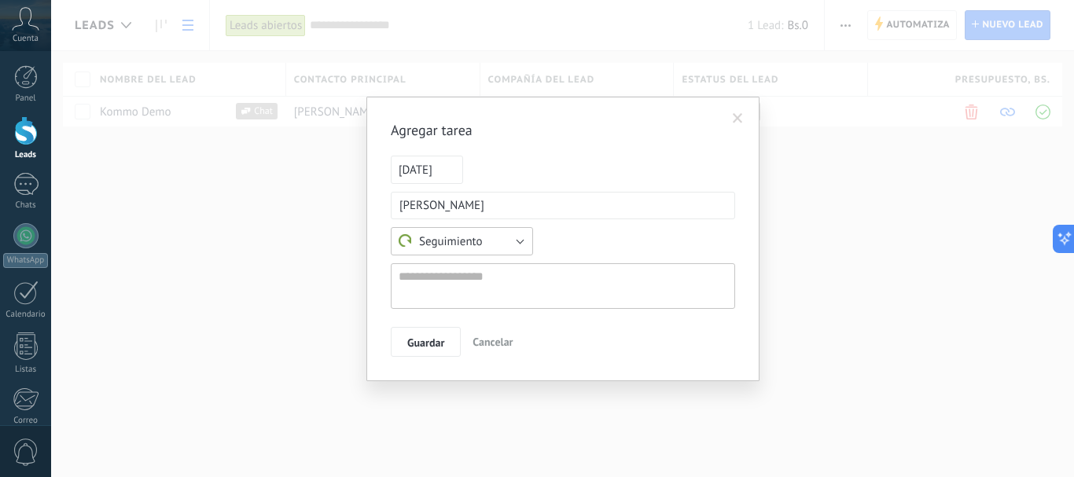
click at [487, 236] on button "Seguimiento" at bounding box center [462, 241] width 142 height 28
click at [487, 291] on span "Personalizado" at bounding box center [454, 296] width 146 height 17
click at [494, 241] on input "text" at bounding box center [467, 241] width 153 height 28
type input "*"
click at [565, 241] on span at bounding box center [559, 241] width 9 height 9
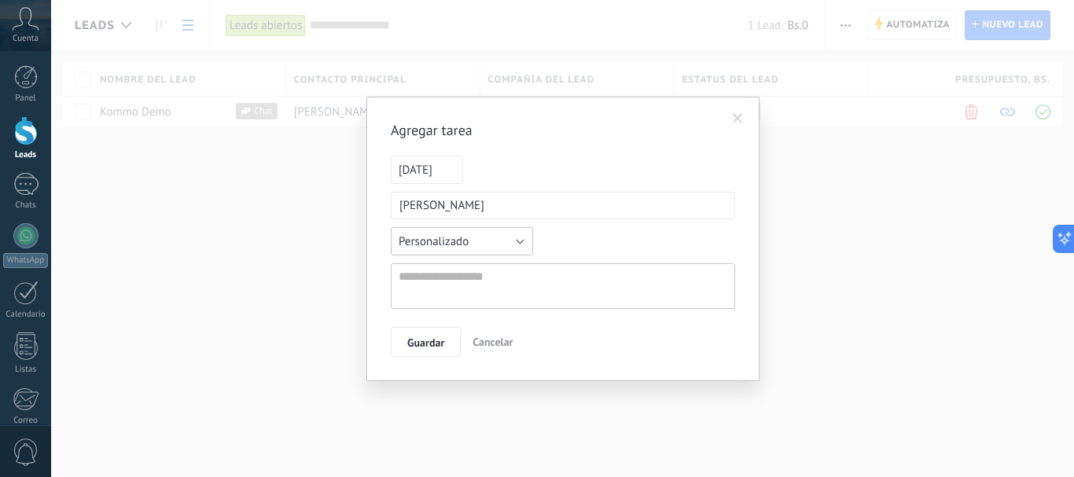
click at [509, 232] on button "Personalizado" at bounding box center [462, 241] width 142 height 28
click at [509, 232] on li "Seguimiento" at bounding box center [456, 241] width 151 height 27
click at [509, 232] on button "Seguimiento" at bounding box center [462, 241] width 142 height 28
click at [488, 239] on span "Seguimiento" at bounding box center [454, 241] width 146 height 15
click at [486, 268] on textarea at bounding box center [563, 286] width 344 height 46
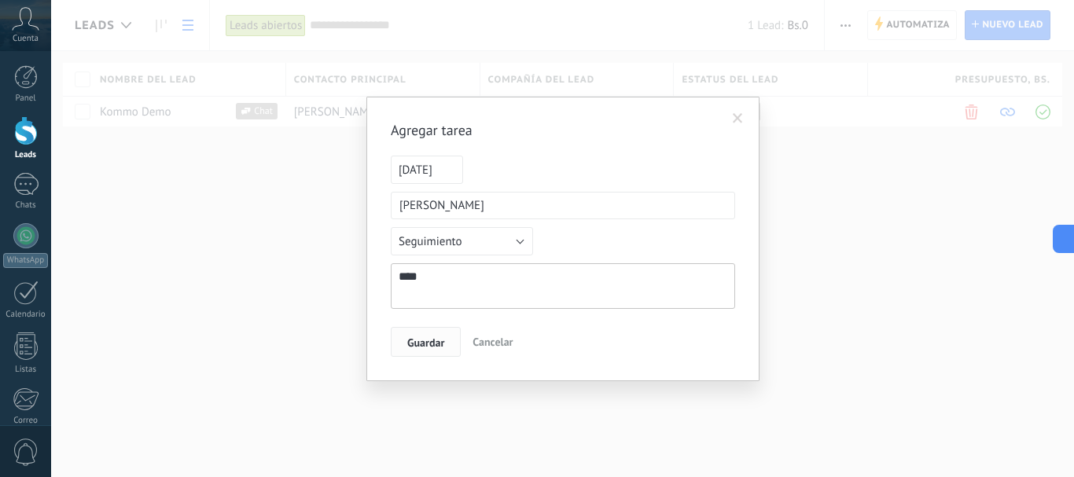
type textarea "****"
click at [444, 343] on span "Guardar" at bounding box center [425, 342] width 37 height 11
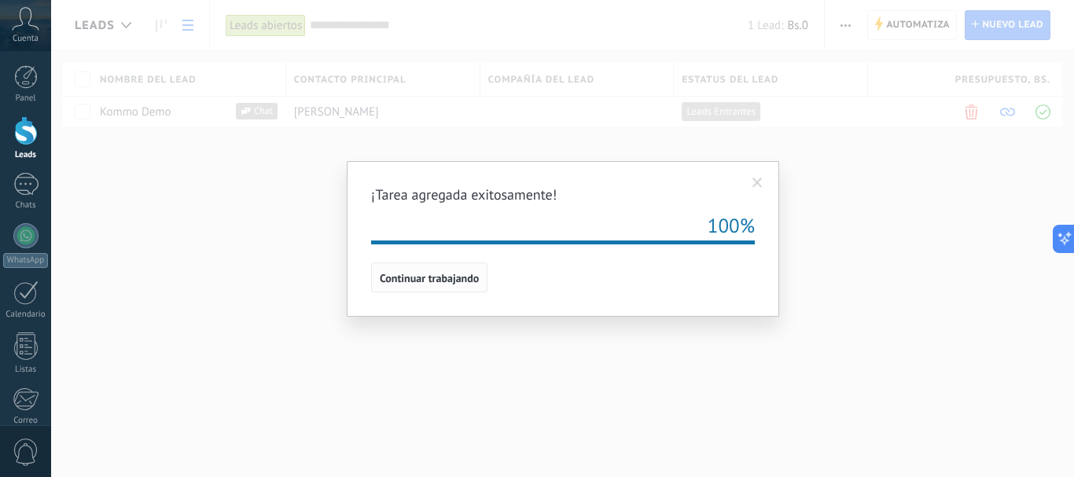
click at [454, 276] on span "Continuar trabajando" at bounding box center [429, 278] width 99 height 11
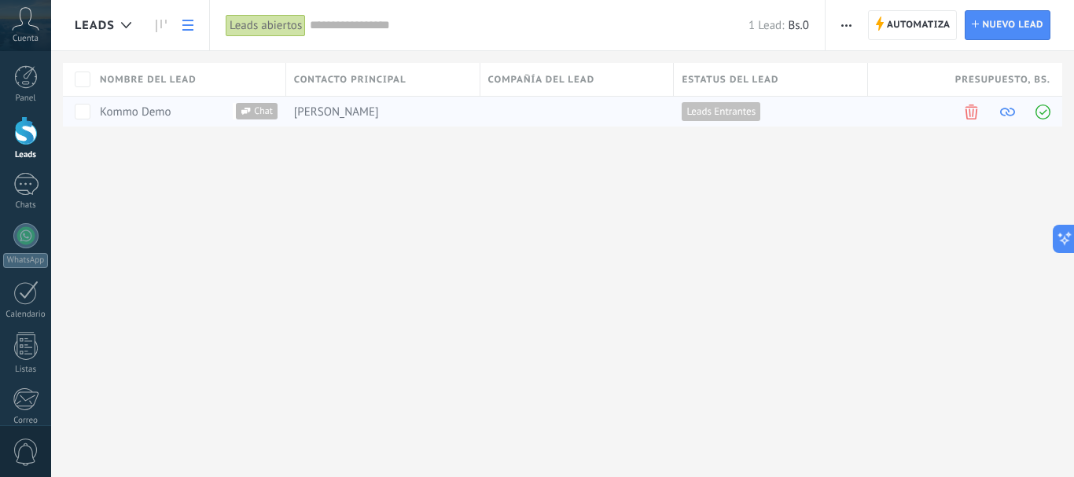
click at [559, 115] on div at bounding box center [573, 112] width 186 height 30
click at [1044, 110] on span at bounding box center [1043, 112] width 15 height 15
click at [572, 104] on div at bounding box center [573, 112] width 186 height 30
click at [419, 112] on div "[PERSON_NAME]" at bounding box center [379, 112] width 186 height 30
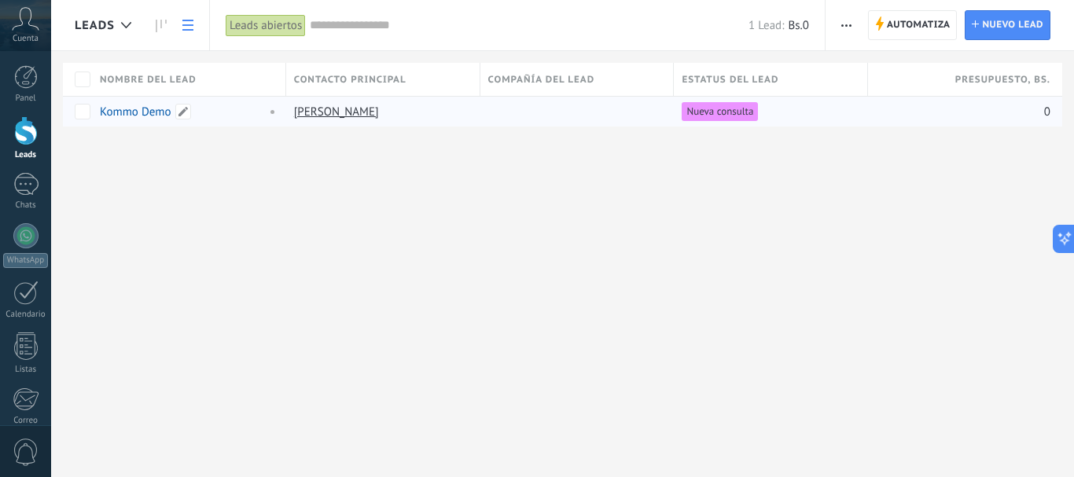
click at [129, 114] on link "Kommo Demo" at bounding box center [136, 112] width 72 height 15
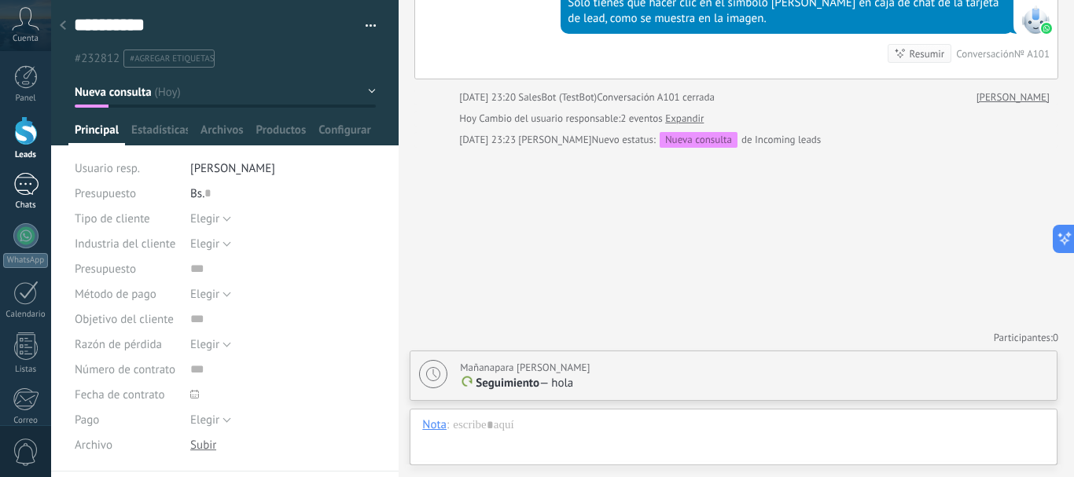
scroll to position [24, 0]
drag, startPoint x: 223, startPoint y: 192, endPoint x: 204, endPoint y: 193, distance: 18.9
click at [204, 193] on div "Bs. 0" at bounding box center [283, 193] width 186 height 25
click at [204, 193] on input "text" at bounding box center [207, 193] width 6 height 25
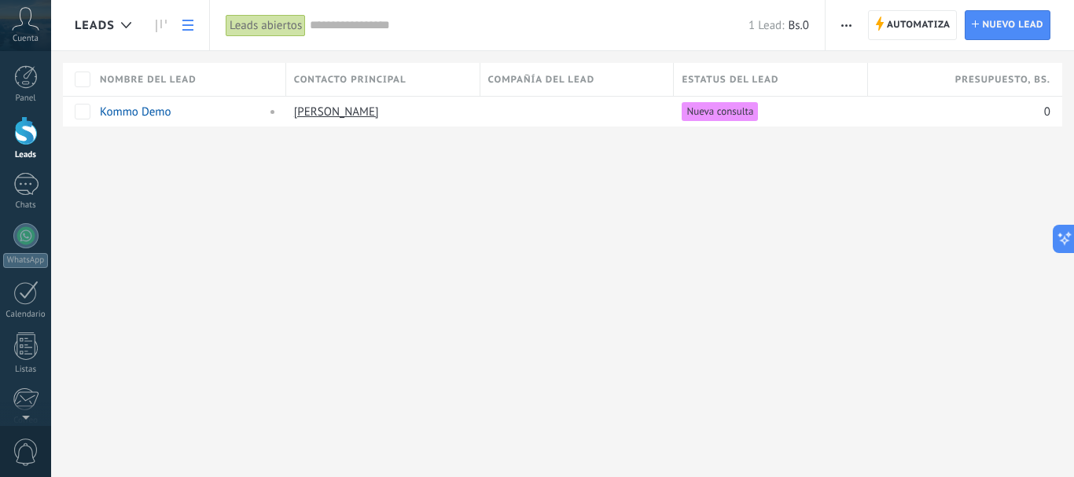
click at [937, 84] on div "Presupuesto , Bs." at bounding box center [965, 79] width 194 height 33
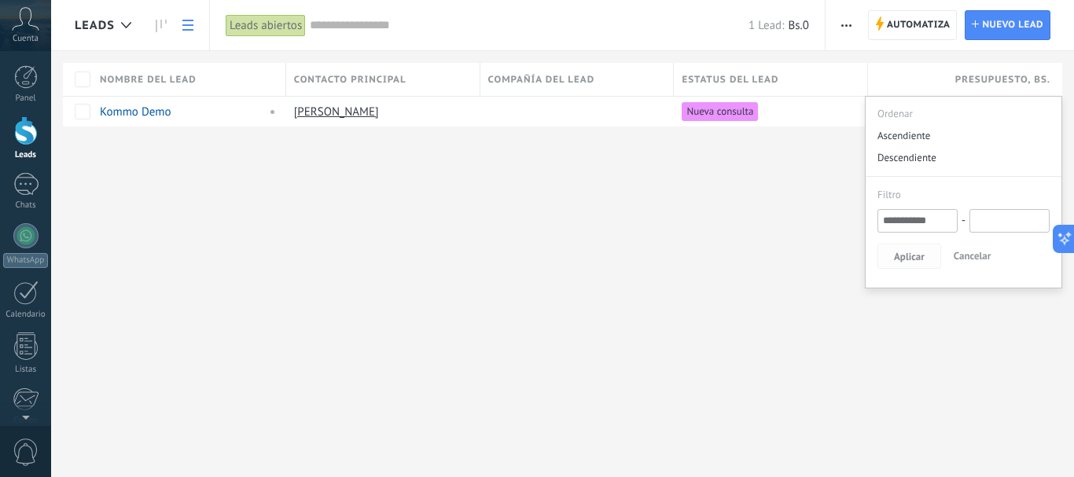
click at [915, 259] on span "Aplicar" at bounding box center [909, 257] width 31 height 11
click at [791, 234] on div "Leads Automatiza Nueva difusión Editar embudo Imprimir Ajustes de la lista Impo…" at bounding box center [562, 238] width 1023 height 477
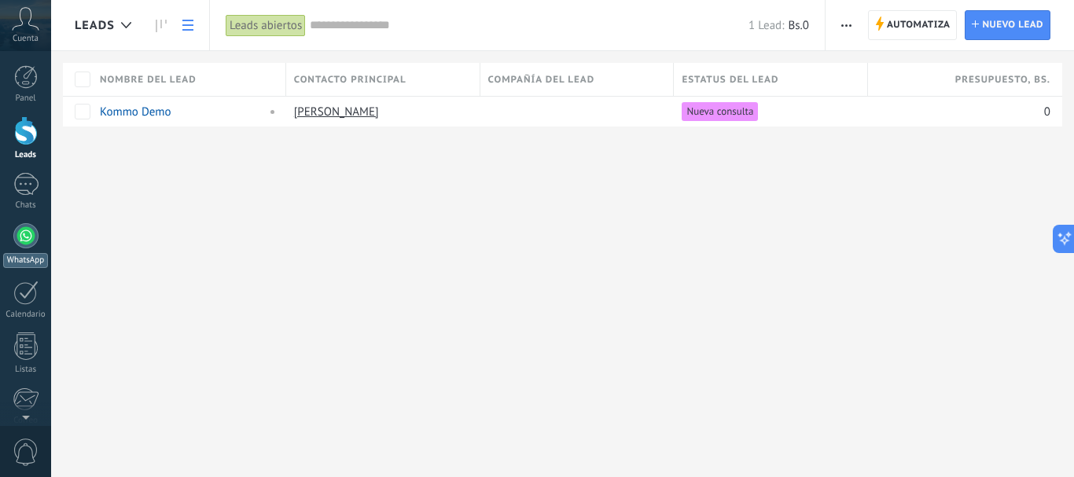
click at [26, 249] on link "WhatsApp" at bounding box center [25, 245] width 51 height 45
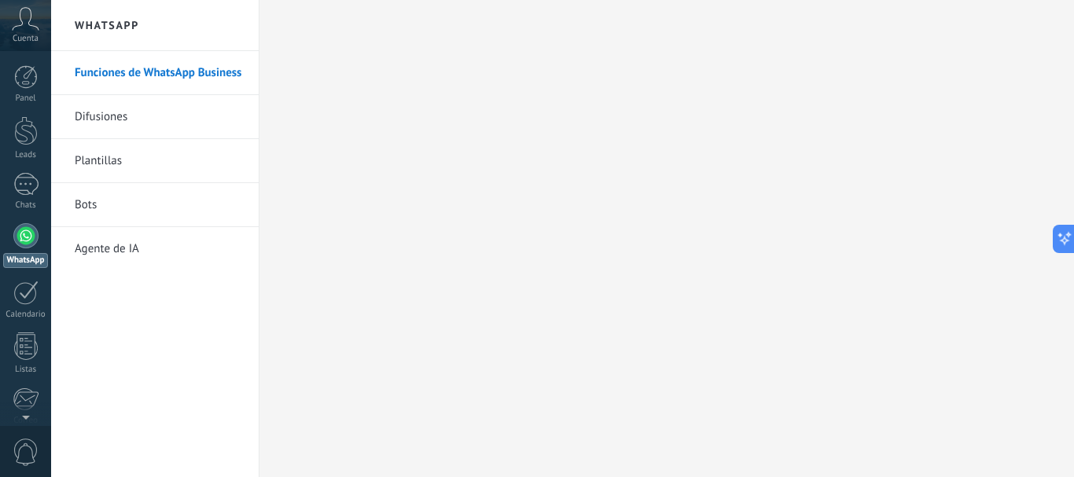
click at [167, 126] on link "Difusiones" at bounding box center [159, 117] width 168 height 44
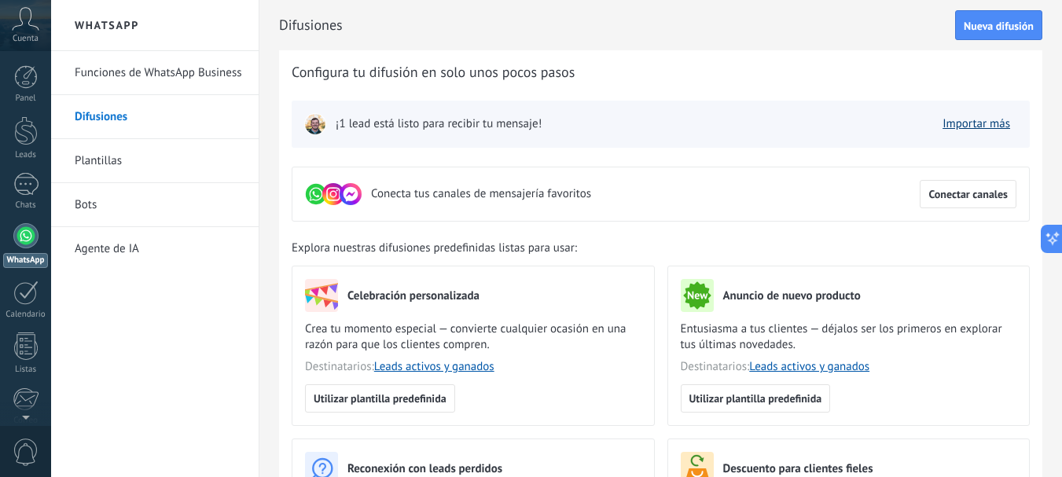
click at [971, 129] on link "Importar más" at bounding box center [977, 123] width 68 height 15
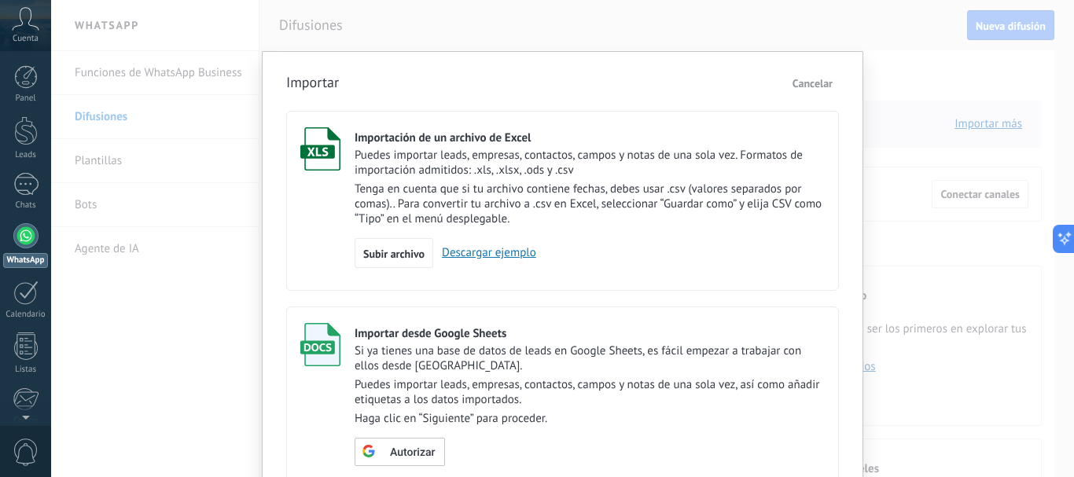
scroll to position [110, 0]
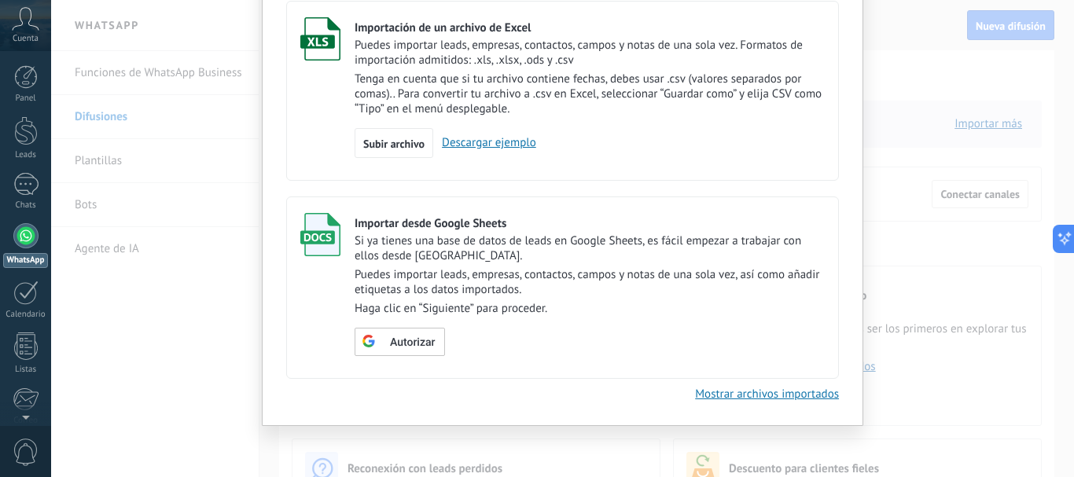
click at [409, 465] on div "Importar Cancelar Importación de un archivo de Excel Puedes importar leads, emp…" at bounding box center [562, 238] width 1023 height 477
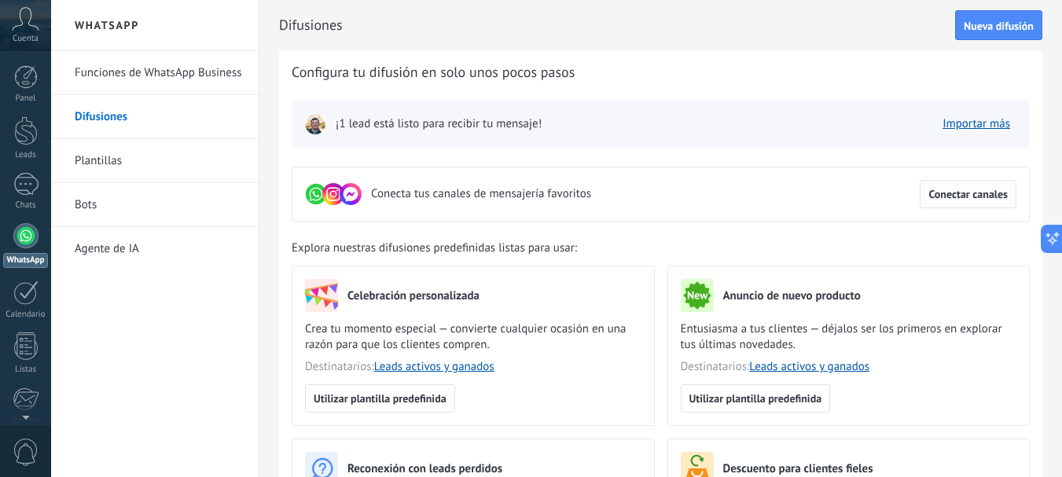
click at [965, 197] on span "Conectar canales" at bounding box center [968, 194] width 79 height 11
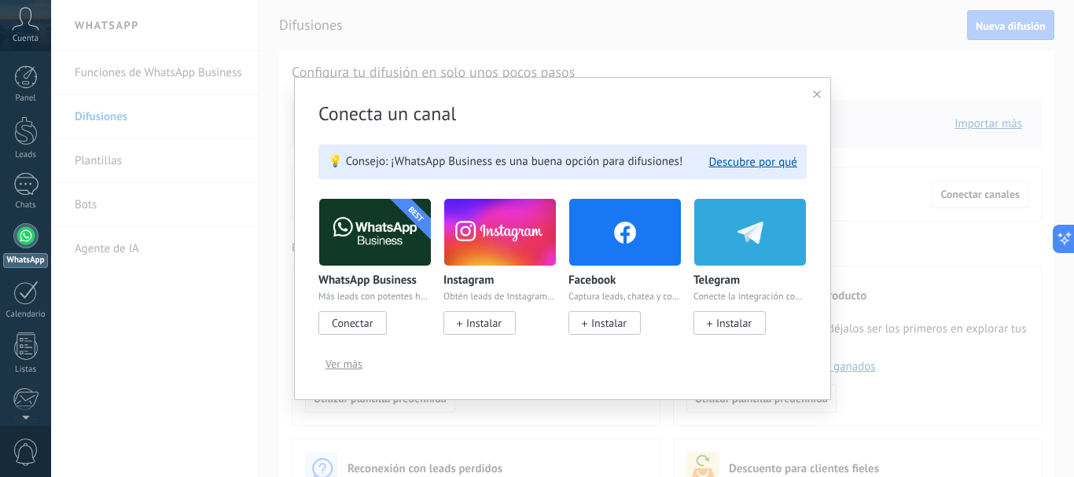
click at [379, 326] on span "Conectar" at bounding box center [352, 323] width 68 height 24
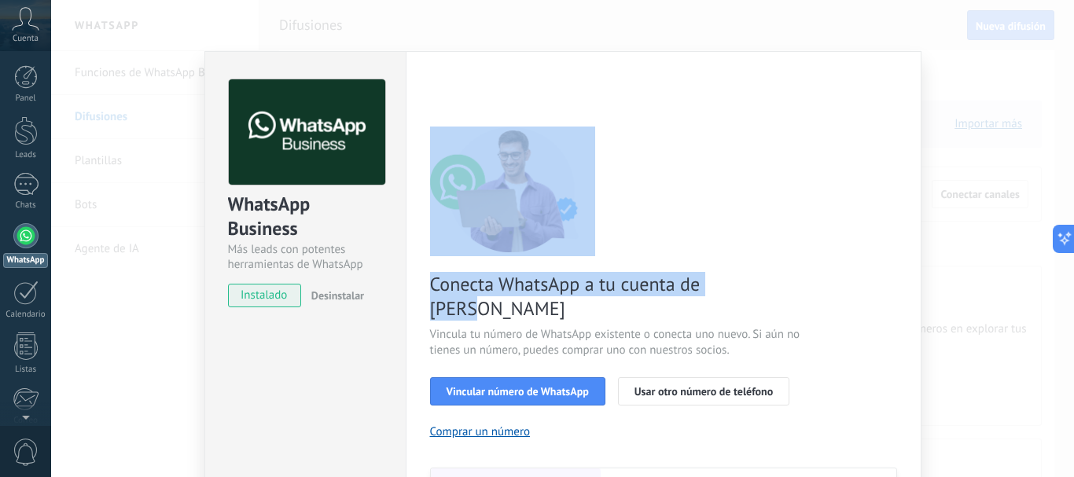
drag, startPoint x: 881, startPoint y: 291, endPoint x: 864, endPoint y: 230, distance: 62.8
click at [864, 230] on div "Conecta WhatsApp a tu cuenta de Kommo Vincula tu número de WhatsApp existente o…" at bounding box center [663, 360] width 467 height 467
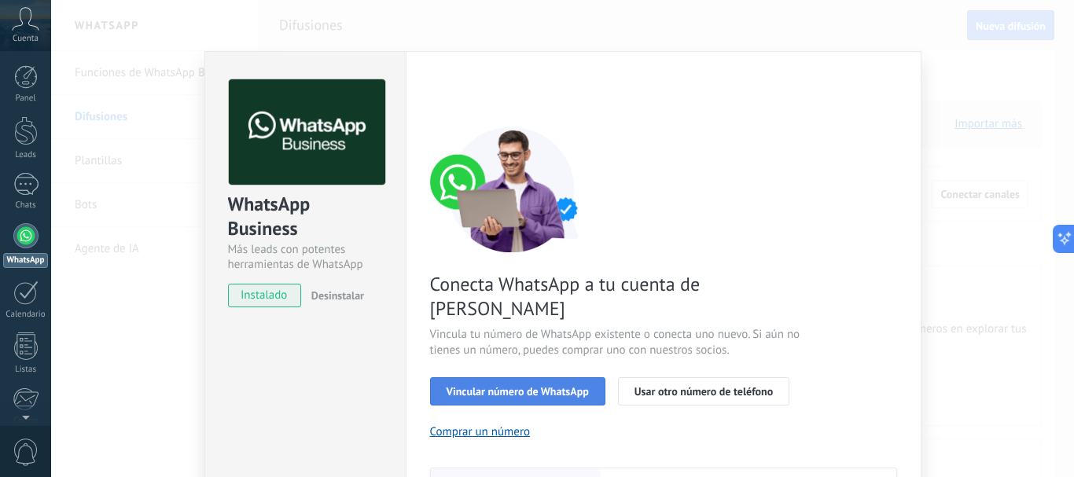
click at [471, 386] on span "Vincular número de WhatsApp" at bounding box center [518, 391] width 142 height 11
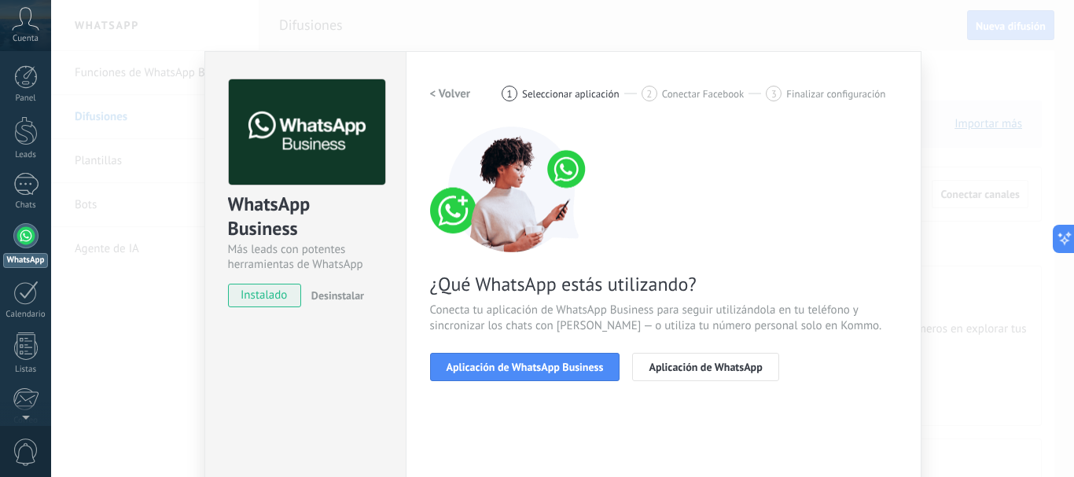
click at [471, 372] on span "Aplicación de WhatsApp Business" at bounding box center [525, 367] width 157 height 11
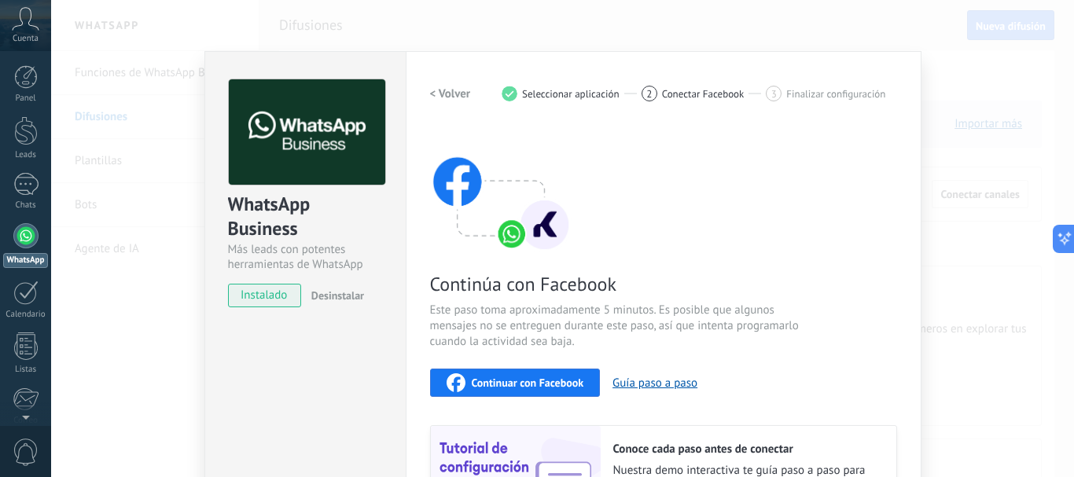
click at [475, 377] on span "Continuar con Facebook" at bounding box center [528, 382] width 112 height 11
